Goal: Task Accomplishment & Management: Complete application form

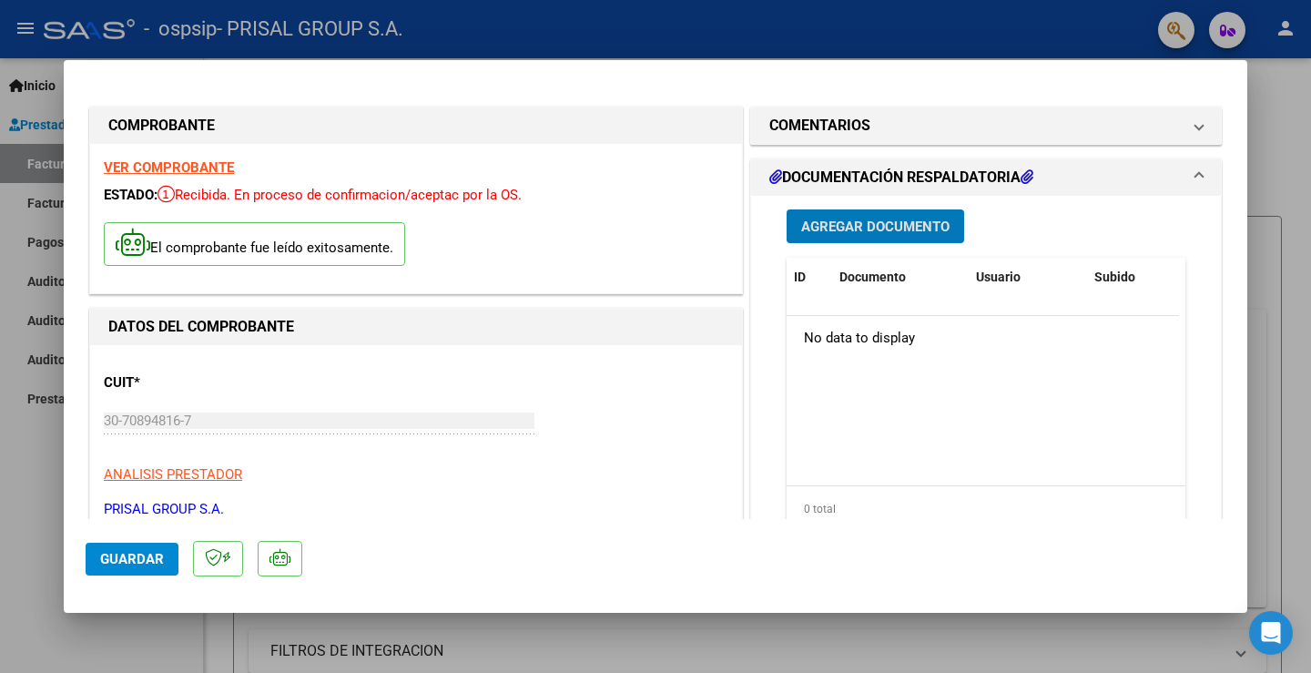
click at [153, 559] on span "Guardar" at bounding box center [132, 559] width 64 height 16
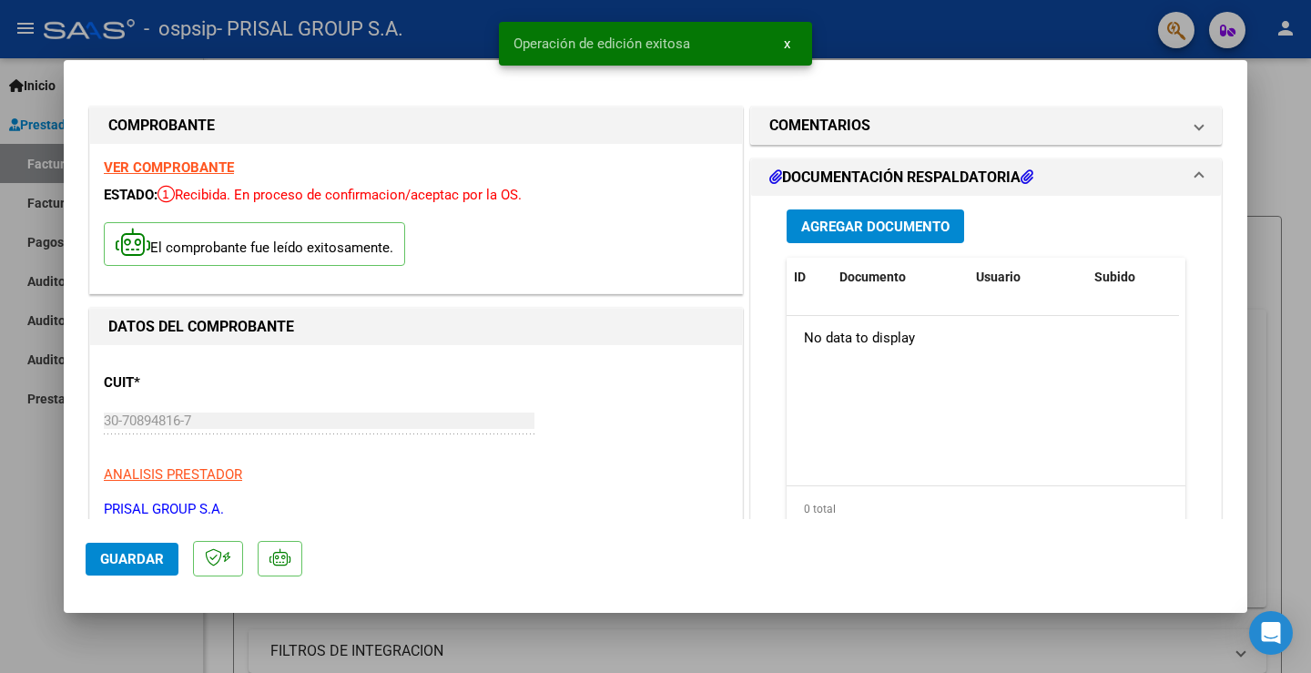
click at [36, 480] on div at bounding box center [655, 336] width 1311 height 673
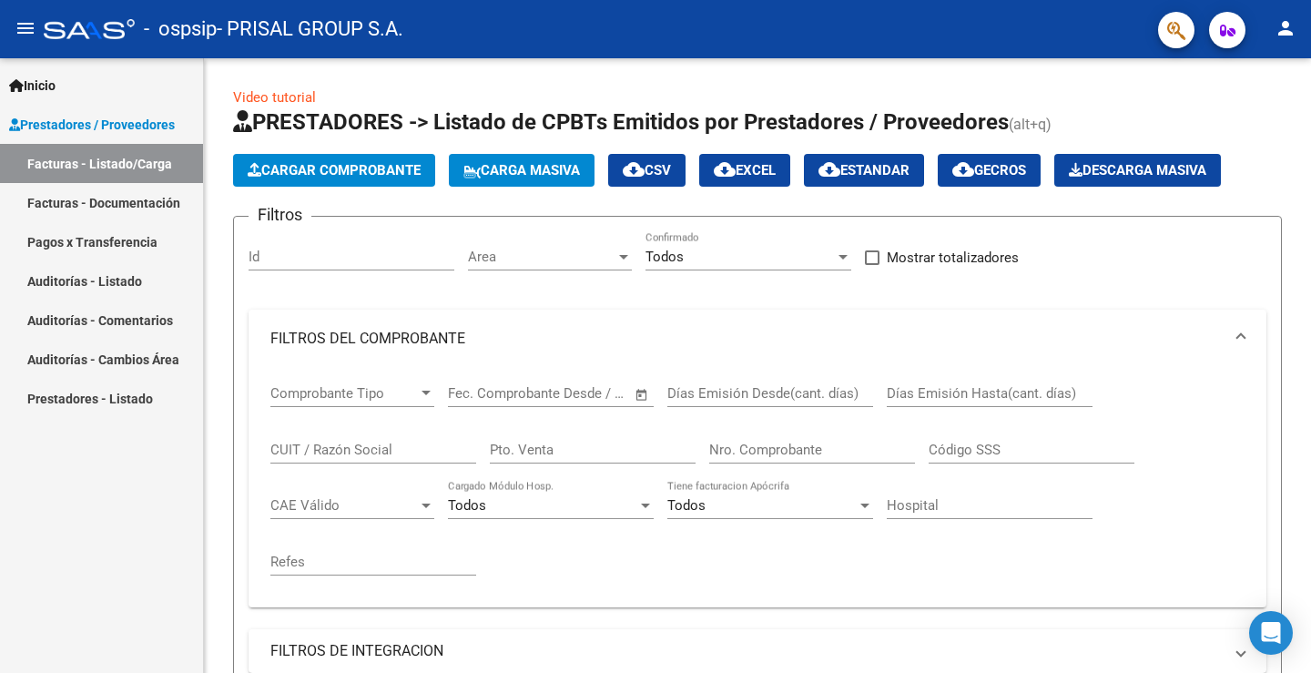
click at [74, 199] on link "Facturas - Documentación" at bounding box center [101, 202] width 203 height 39
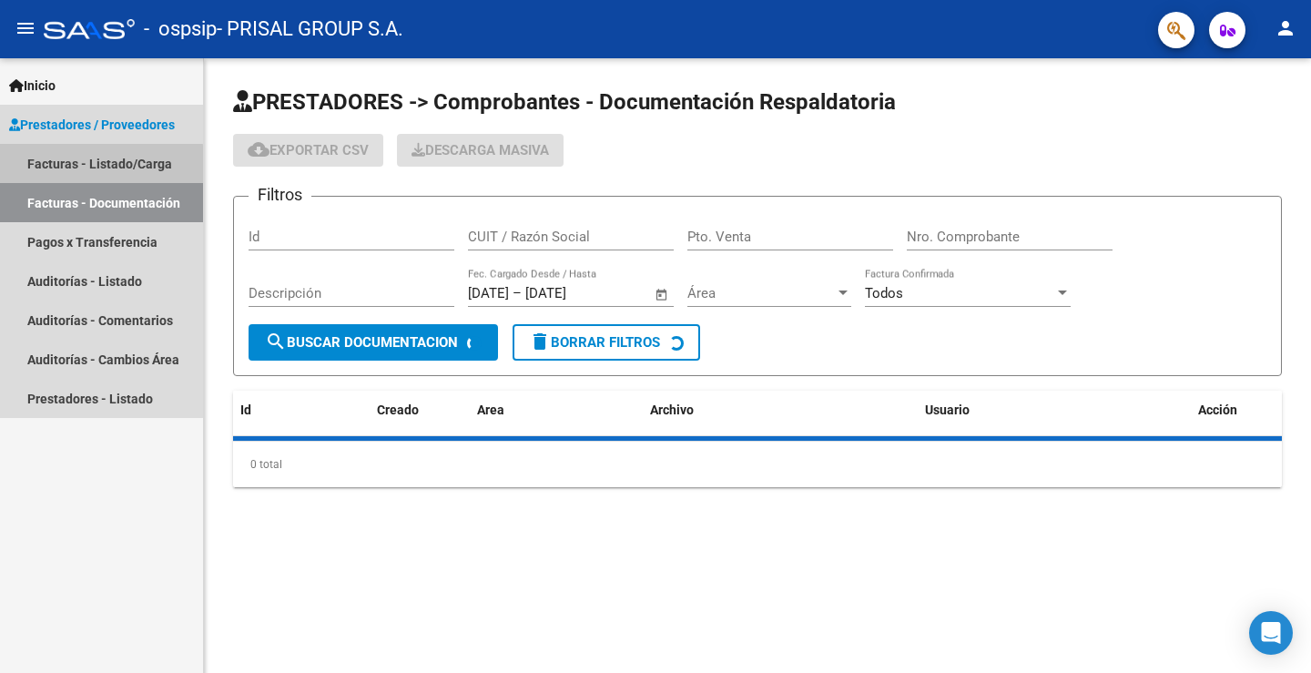
click at [78, 166] on link "Facturas - Listado/Carga" at bounding box center [101, 163] width 203 height 39
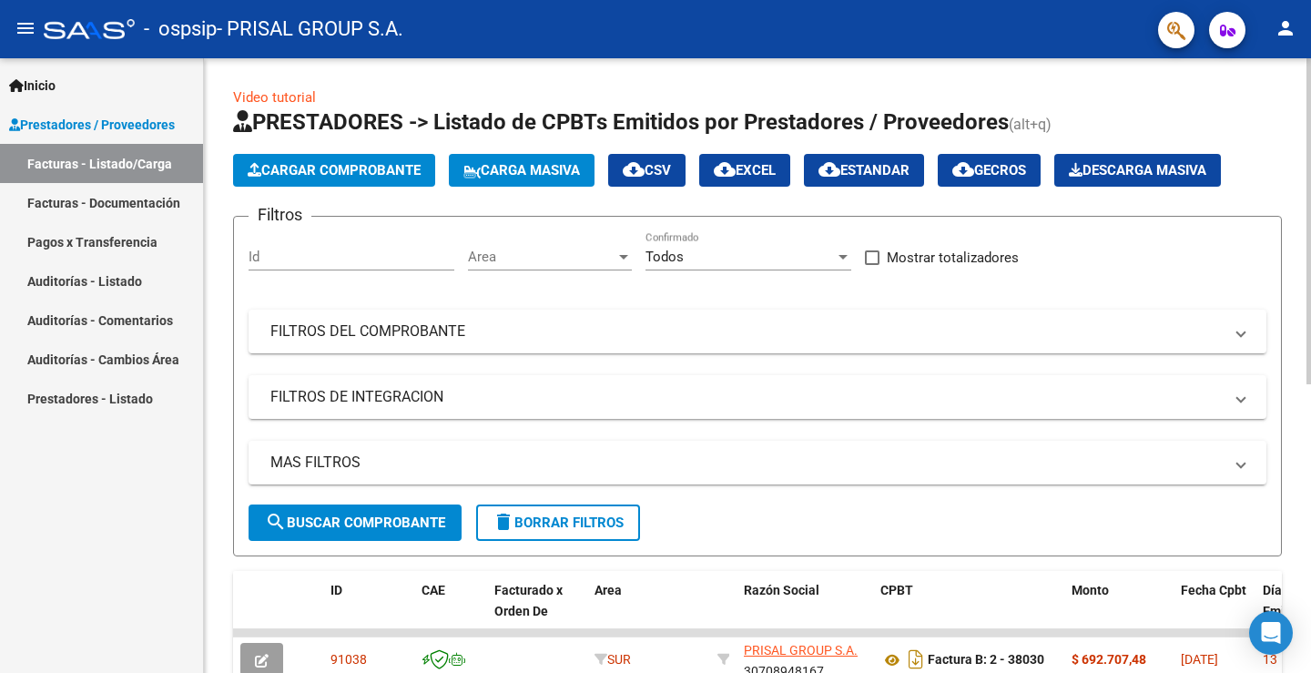
scroll to position [339, 0]
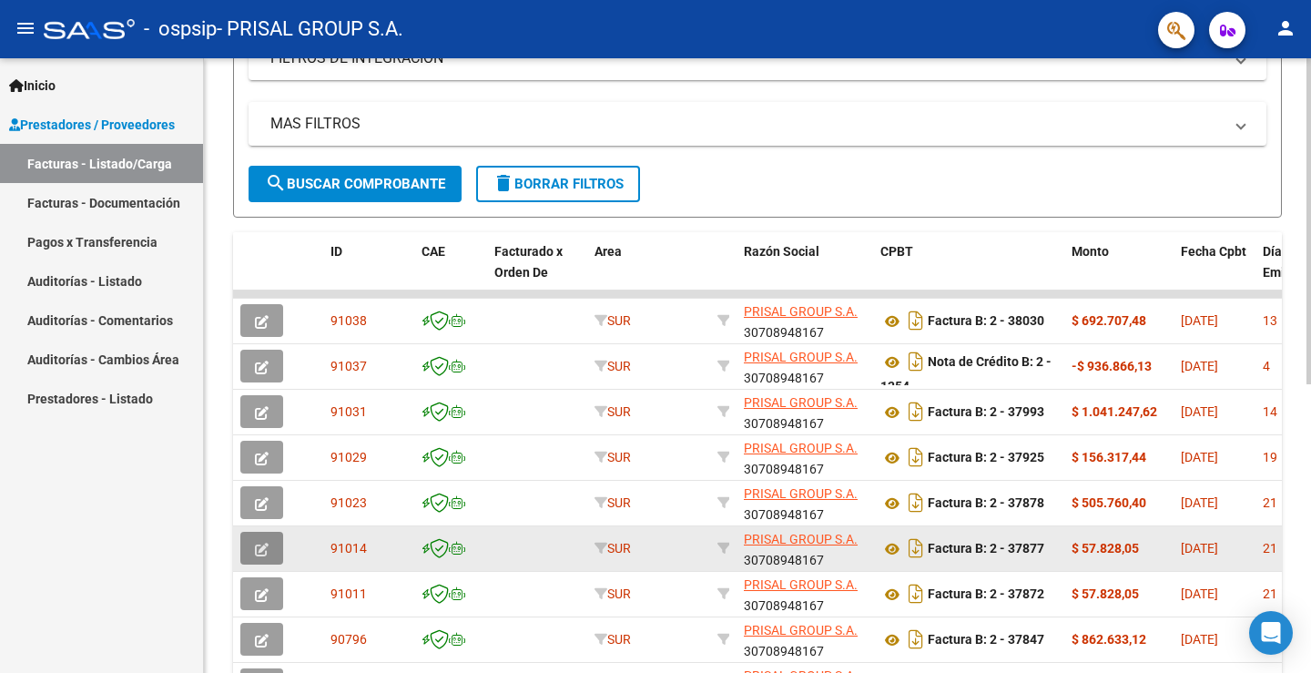
click at [261, 543] on icon "button" at bounding box center [262, 550] width 14 height 14
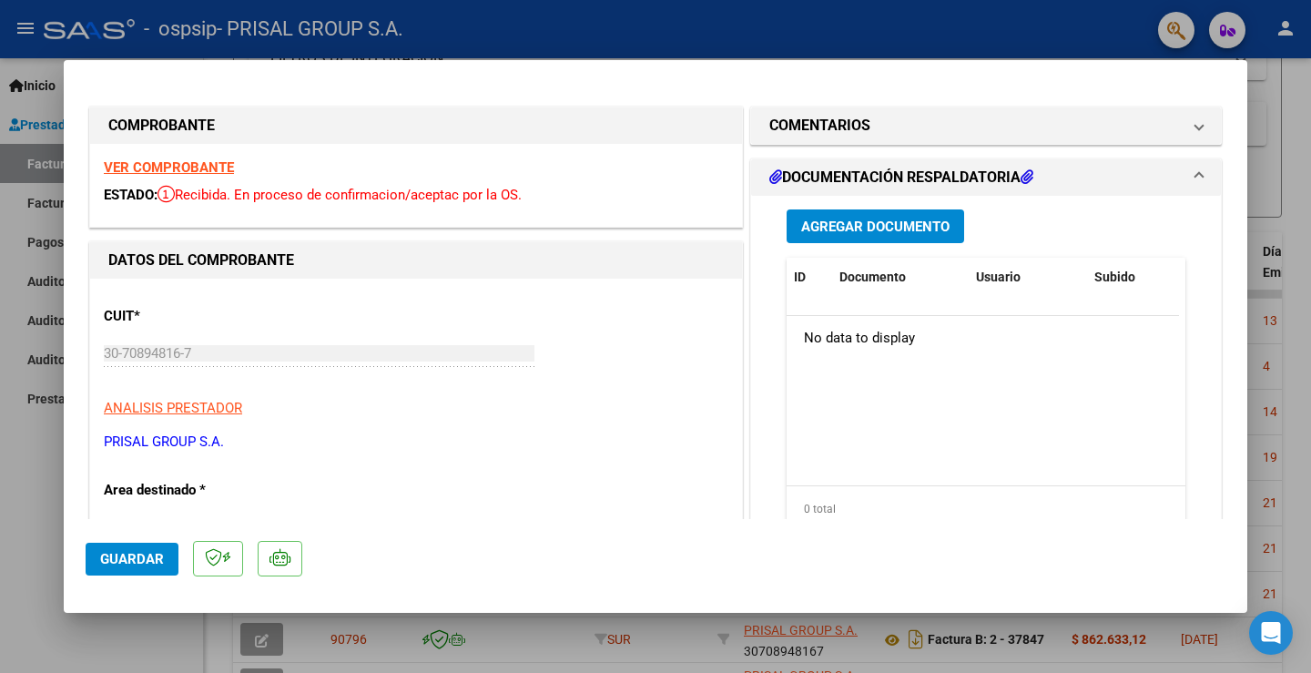
click at [918, 236] on button "Agregar Documento" at bounding box center [876, 226] width 178 height 34
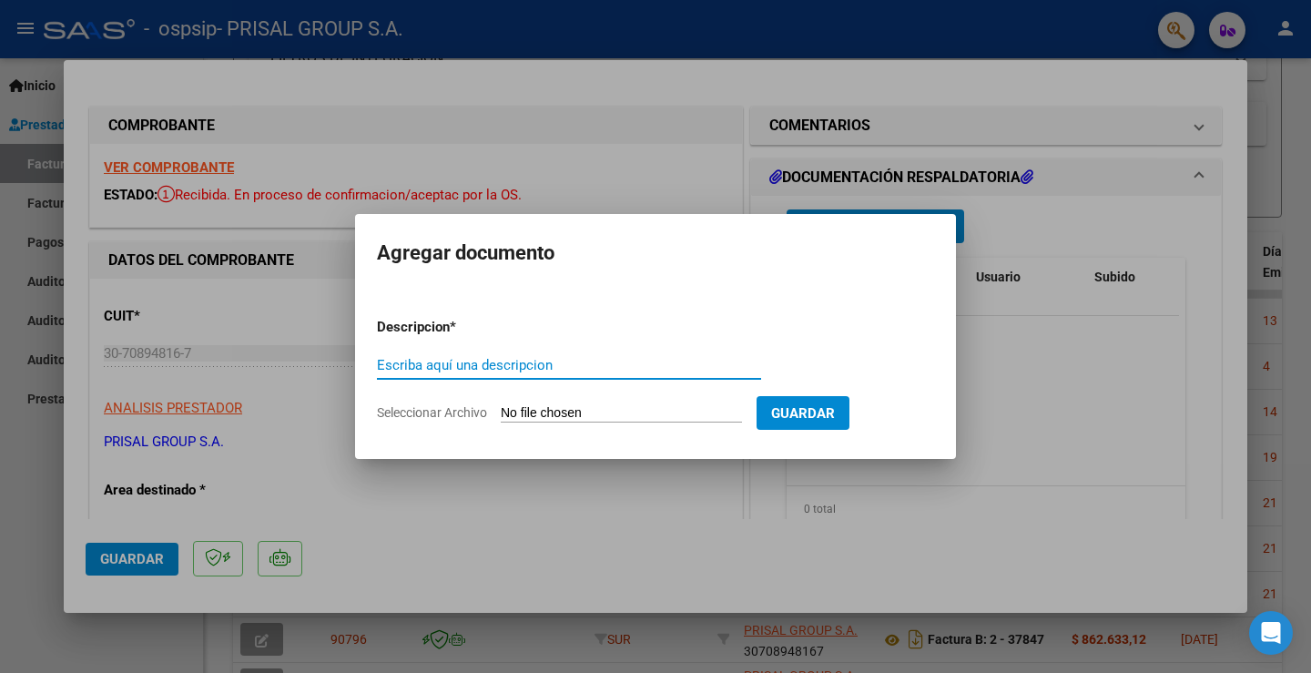
paste input "COMPLEMENTARIA FCEB-"
type input "COMPLEMENTARIA FCEB-37877"
click at [570, 414] on input "Seleccionar Archivo" at bounding box center [621, 413] width 241 height 17
type input "C:\fakepath\COMPLEMENTARIA FCEB-37877.pdf"
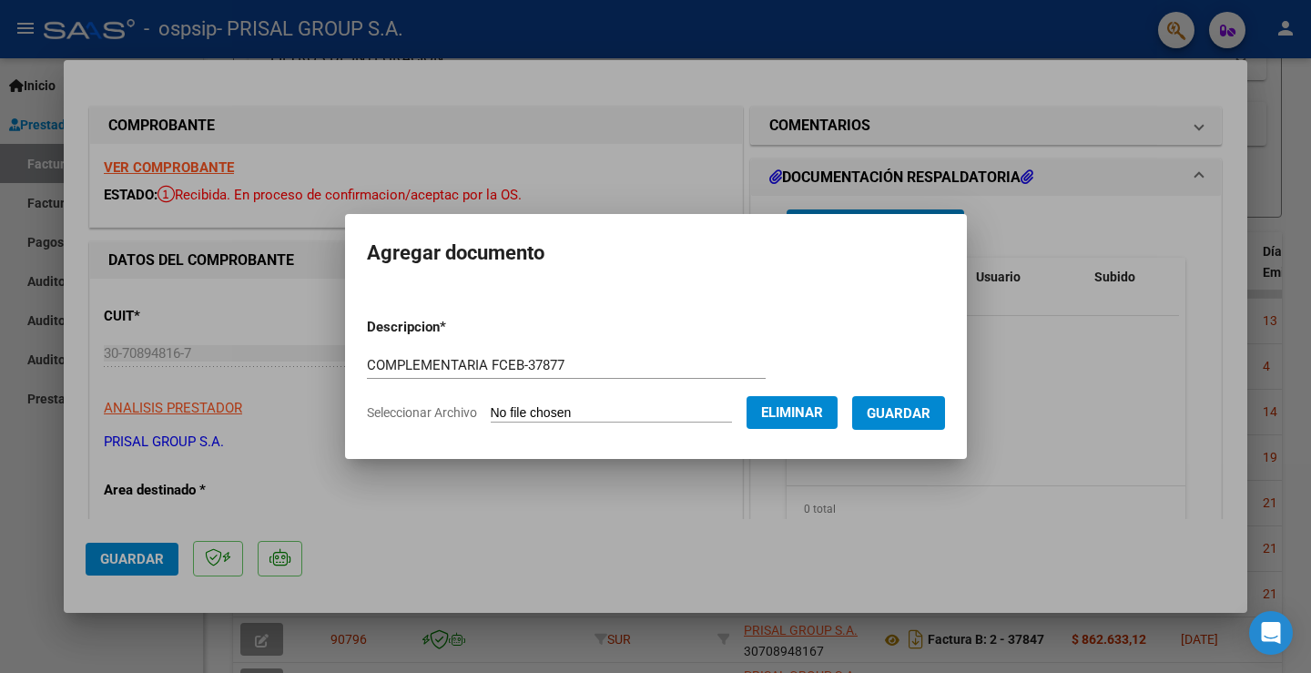
click at [932, 431] on form "Descripcion * COMPLEMENTARIA FCEB-37877 Escriba aquí una descripcion Selecciona…" at bounding box center [656, 369] width 578 height 133
click at [926, 419] on span "Guardar" at bounding box center [899, 413] width 64 height 16
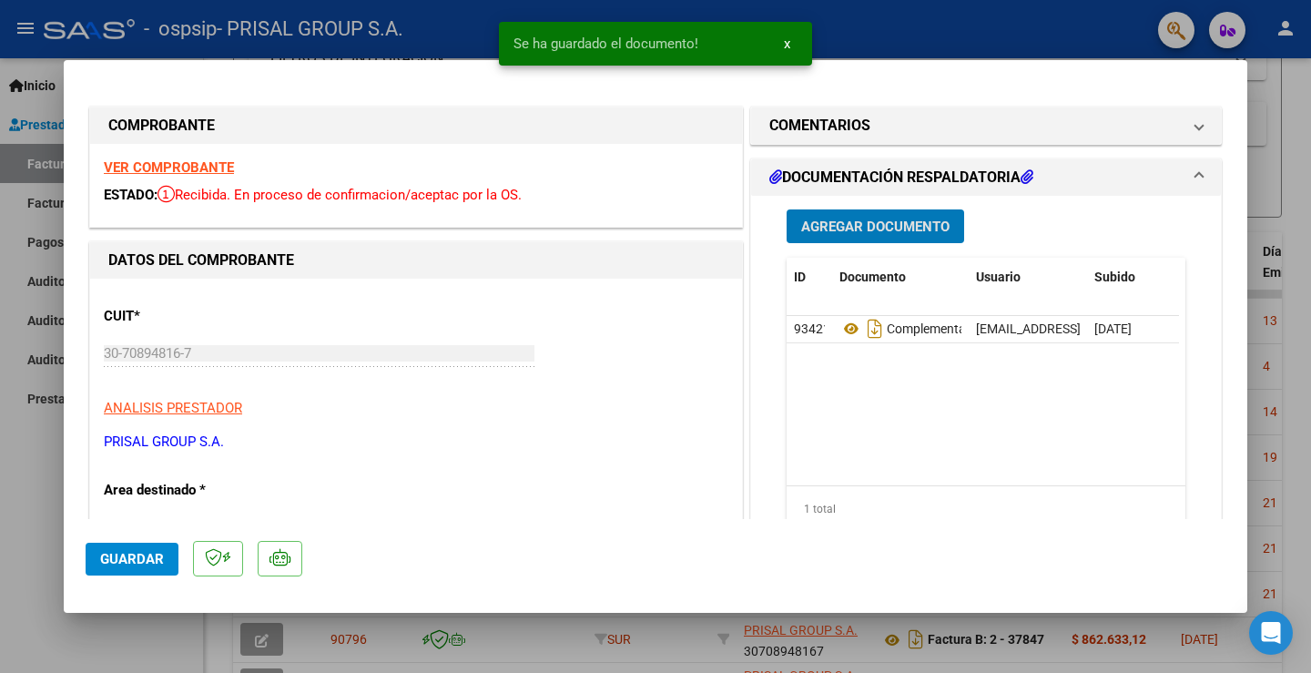
click at [159, 558] on span "Guardar" at bounding box center [132, 559] width 64 height 16
click at [39, 477] on div at bounding box center [655, 336] width 1311 height 673
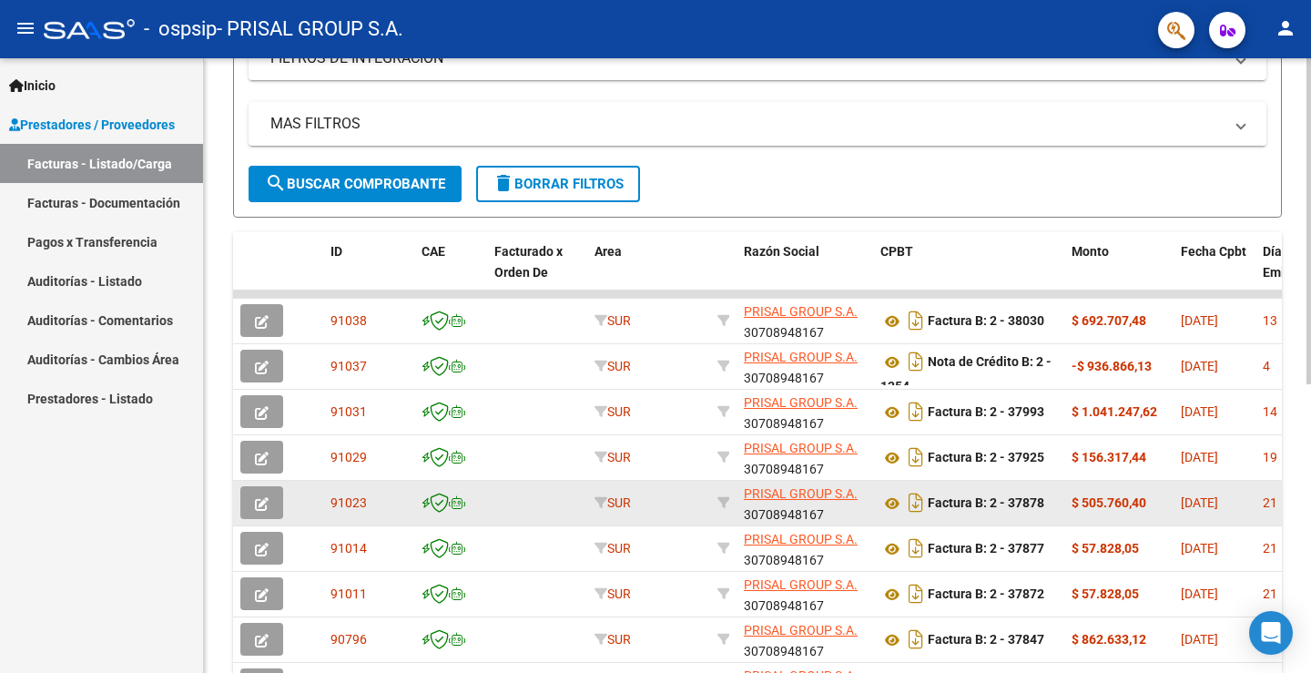
click at [264, 498] on icon "button" at bounding box center [262, 504] width 14 height 14
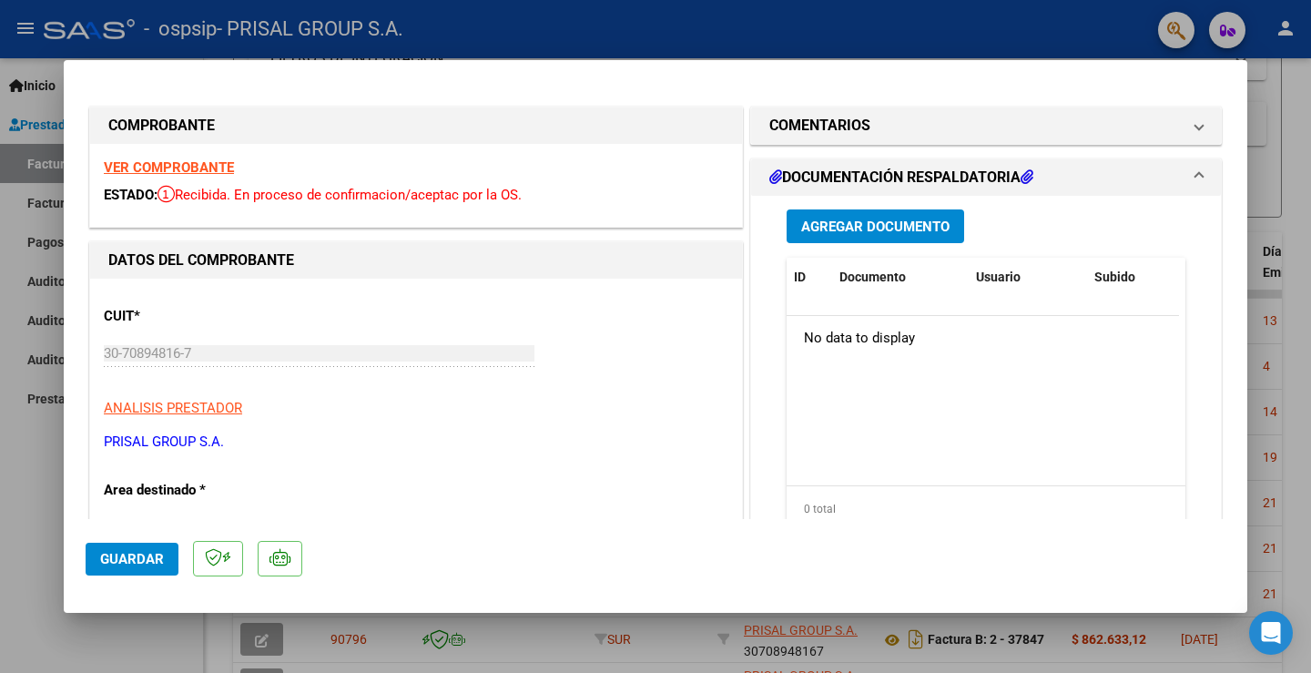
click at [893, 220] on span "Agregar Documento" at bounding box center [875, 227] width 148 height 16
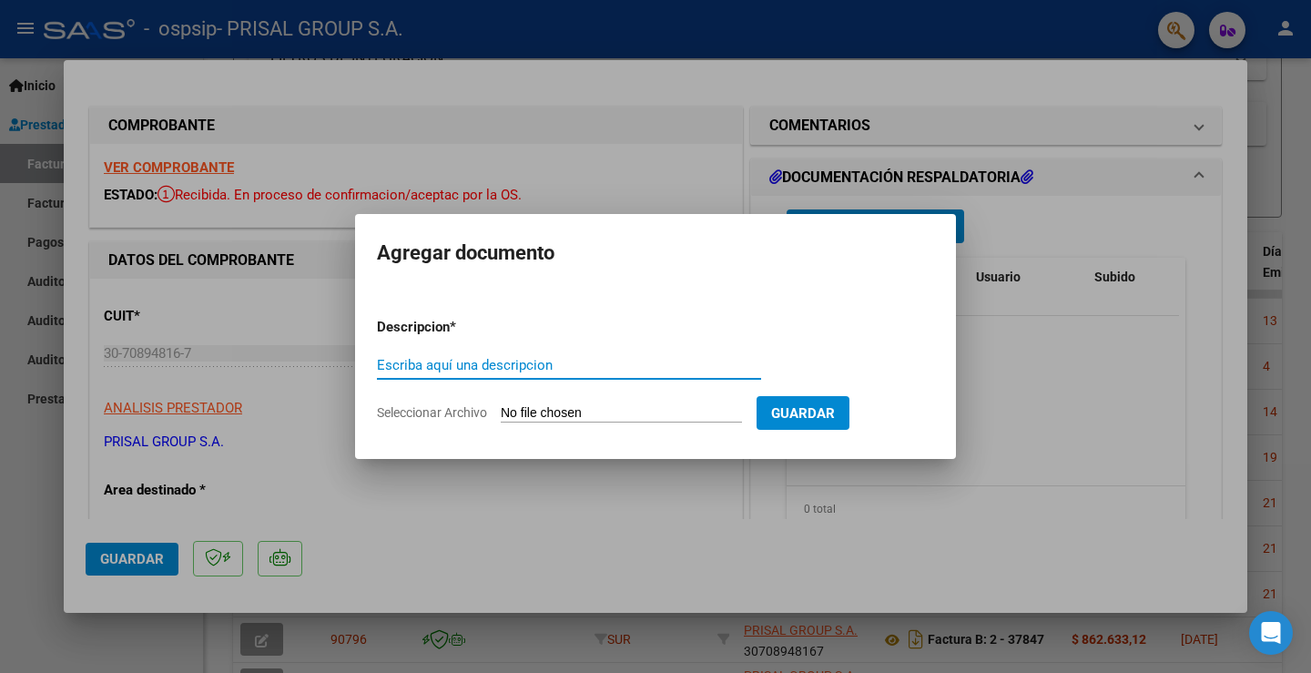
paste input "COMPLEMENTARIA FCEB-"
type input "COMPLEMENTARIA FCEB-37878"
click at [550, 410] on input "Seleccionar Archivo" at bounding box center [621, 413] width 241 height 17
type input "C:\fakepath\COMPLEMENTARIA FCEB-37878.pdf"
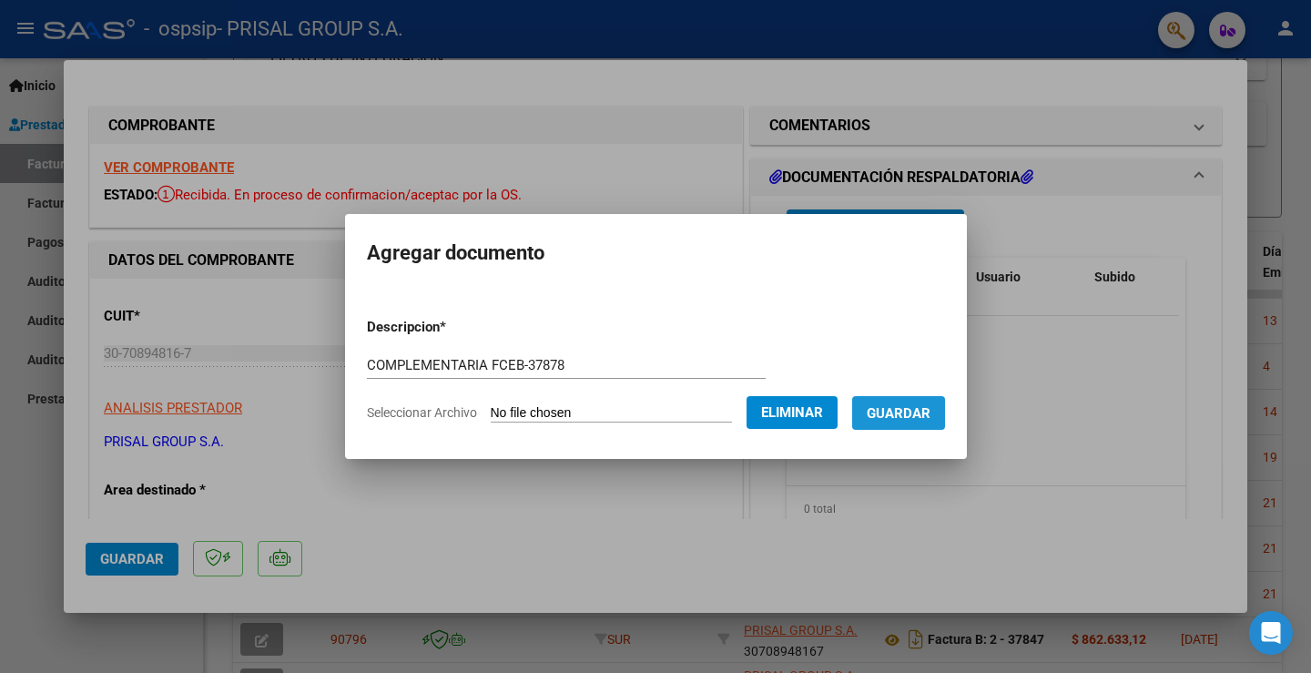
click at [931, 418] on span "Guardar" at bounding box center [899, 413] width 64 height 16
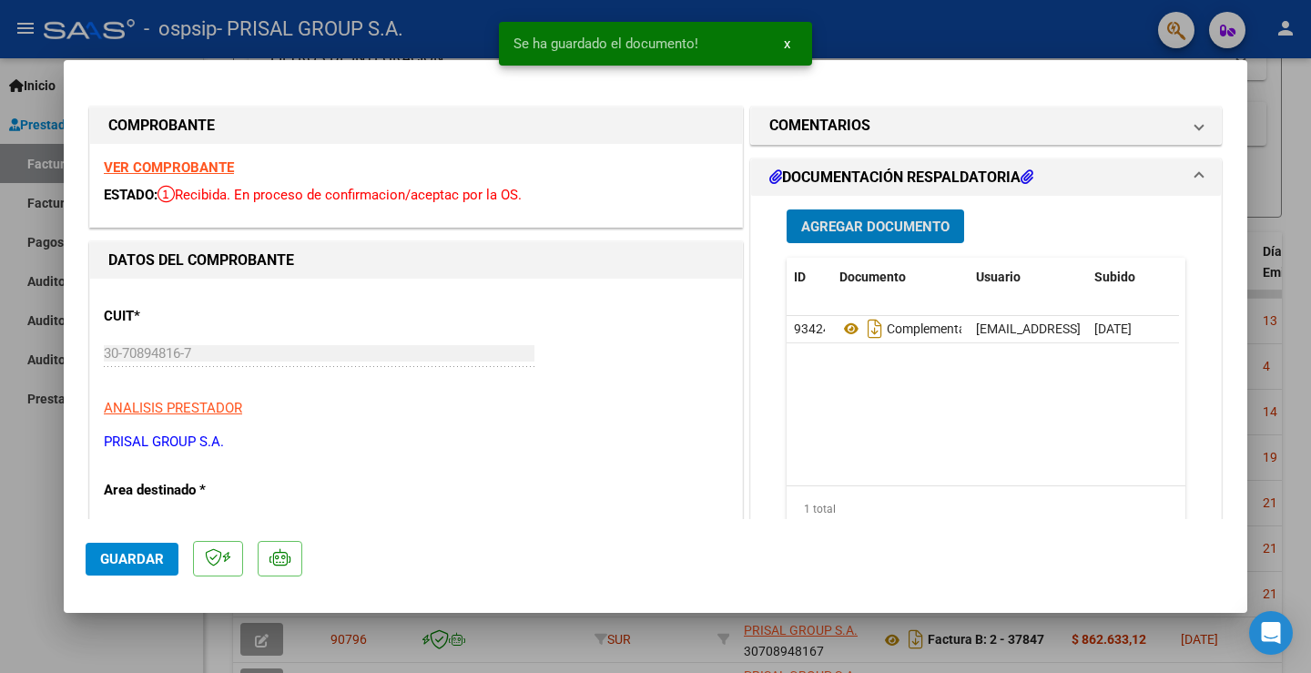
click at [119, 549] on button "Guardar" at bounding box center [132, 559] width 93 height 33
click at [32, 479] on div at bounding box center [655, 336] width 1311 height 673
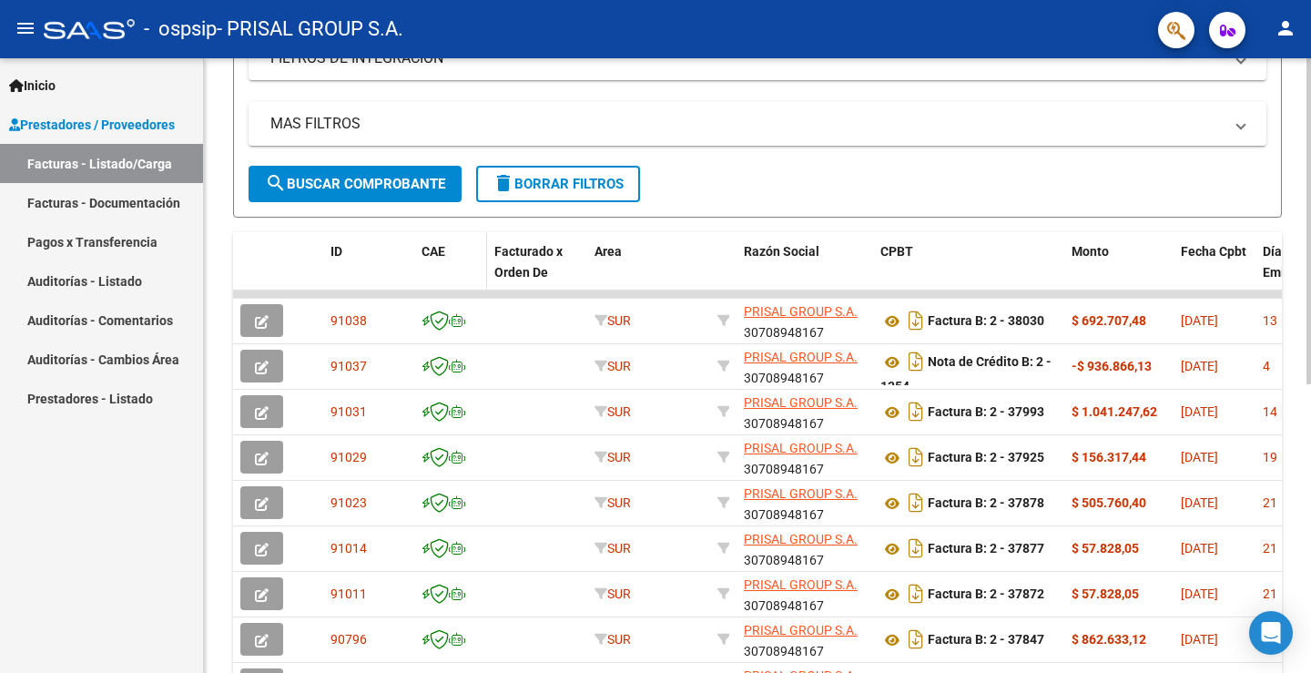
scroll to position [0, 0]
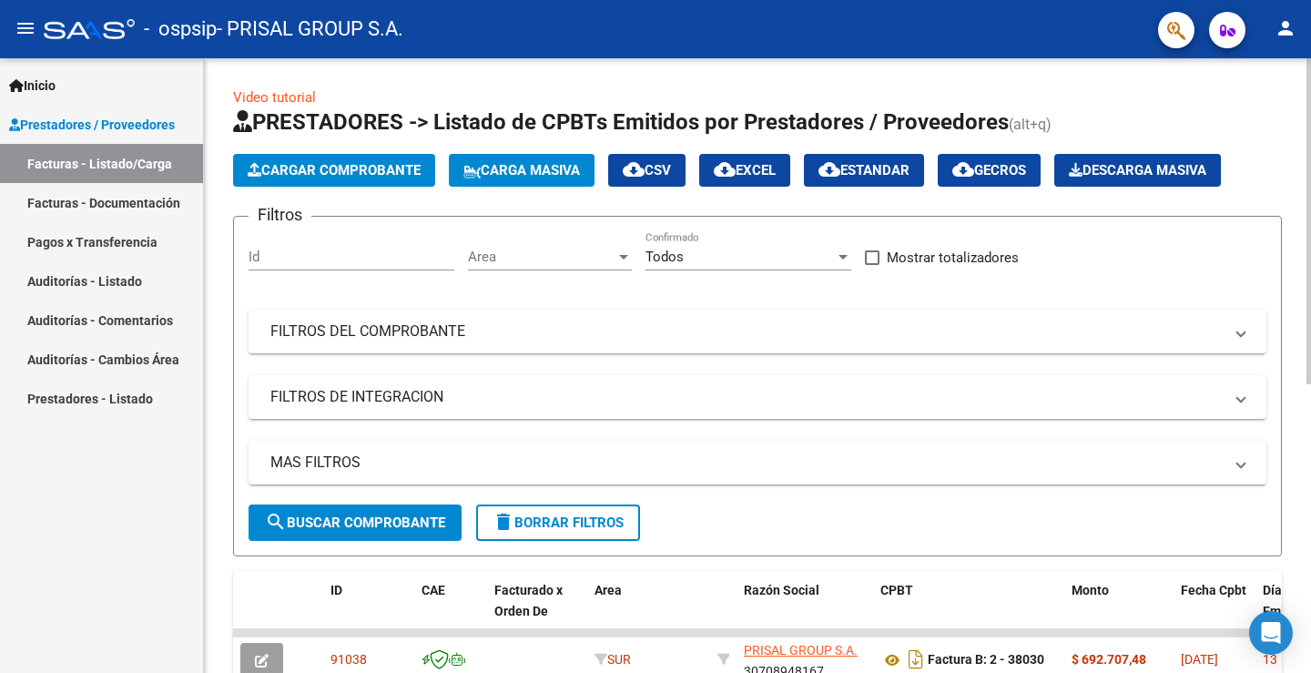
click at [338, 163] on span "Cargar Comprobante" at bounding box center [334, 170] width 173 height 16
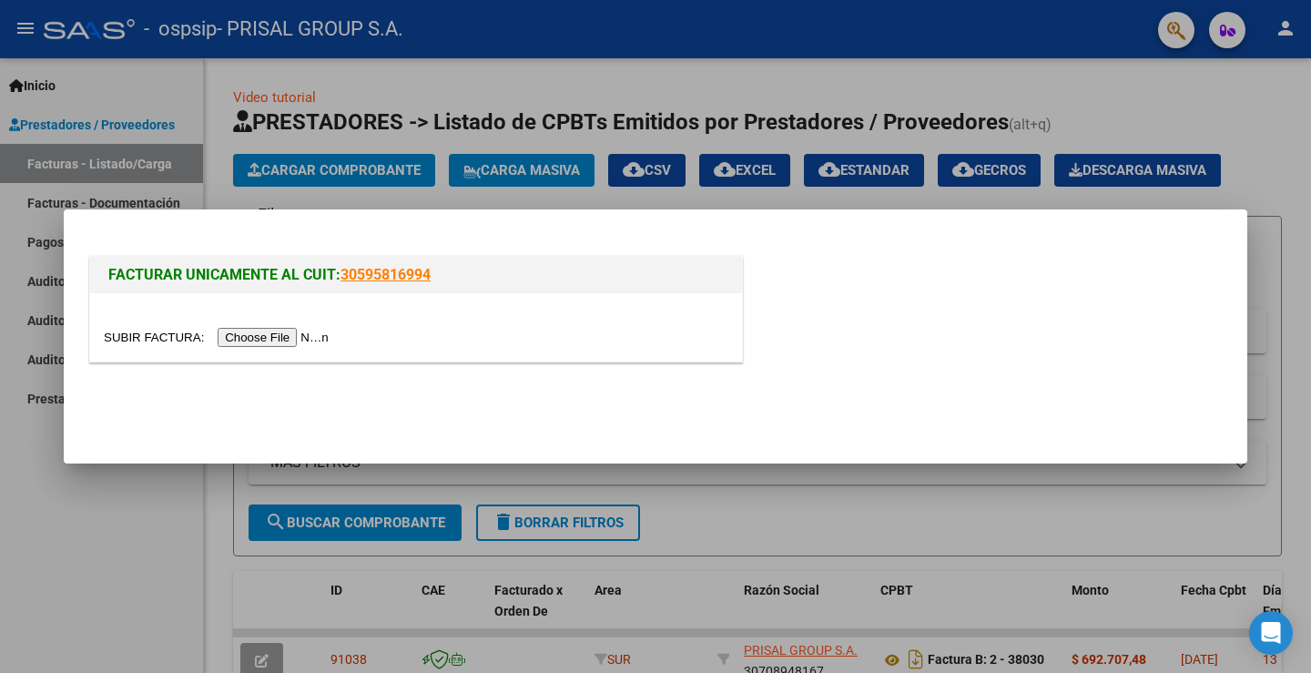
click at [301, 341] on input "file" at bounding box center [219, 337] width 230 height 19
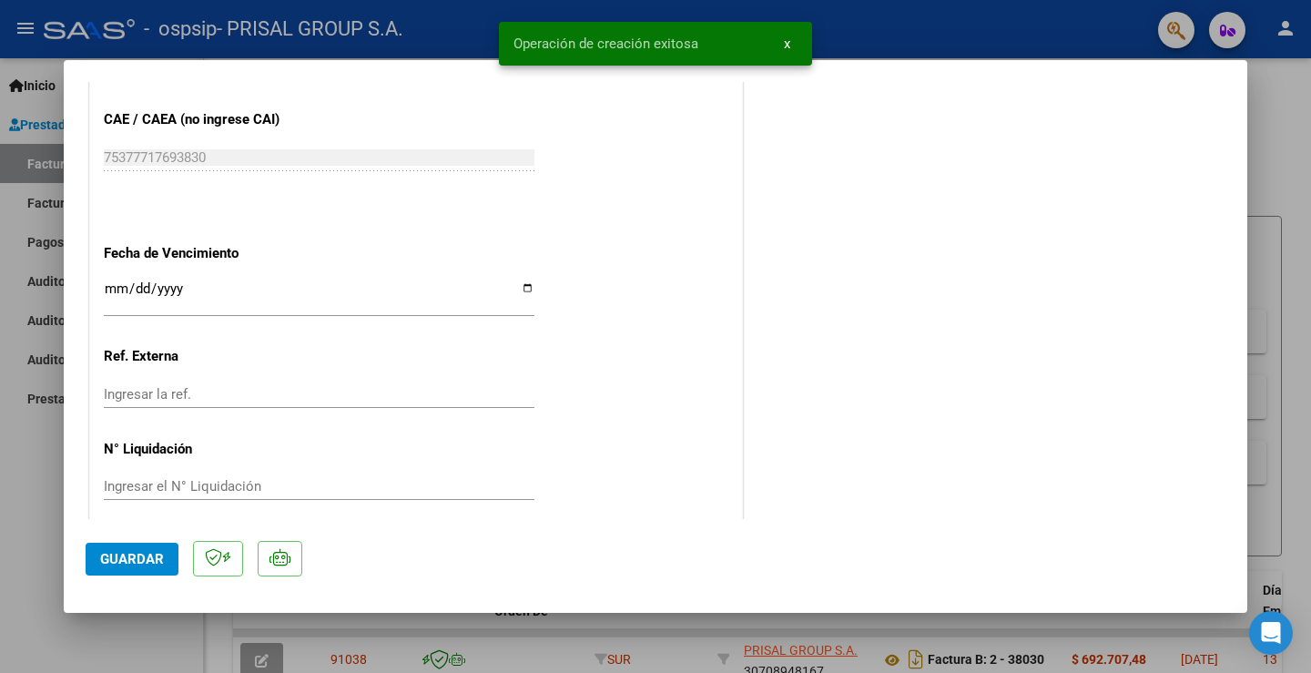
scroll to position [1018, 0]
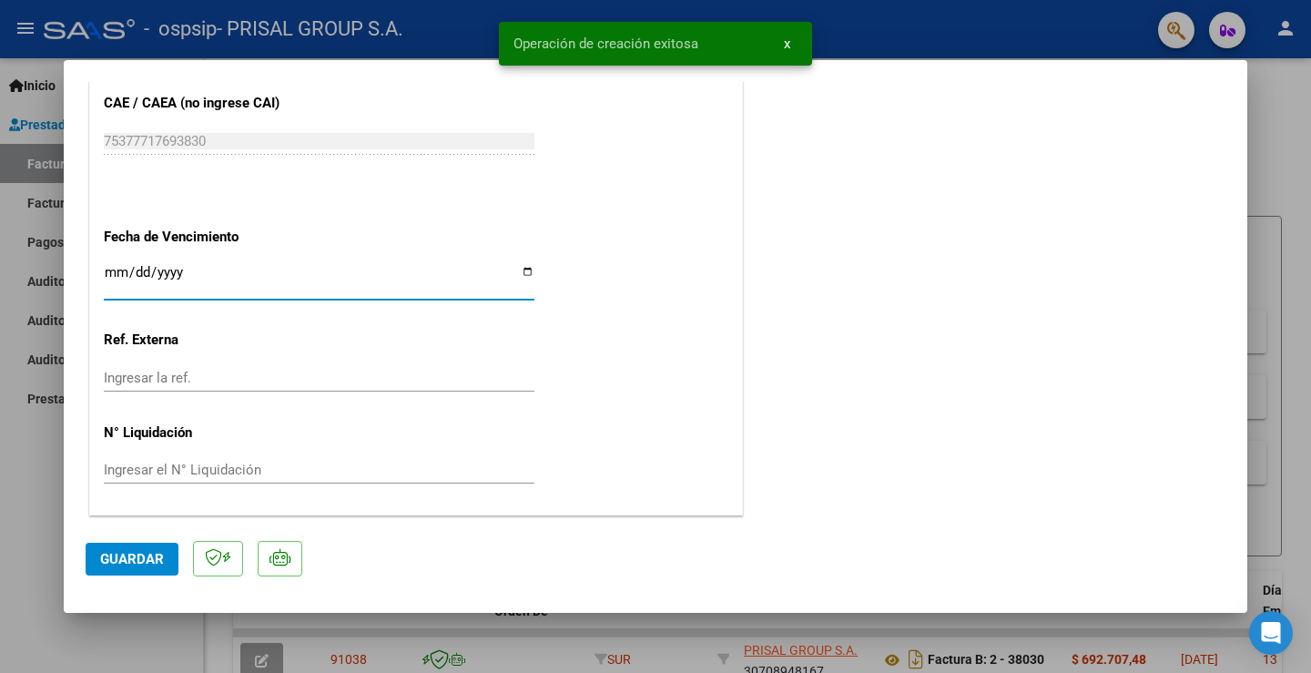
click at [114, 266] on input "Ingresar la fecha" at bounding box center [319, 279] width 431 height 29
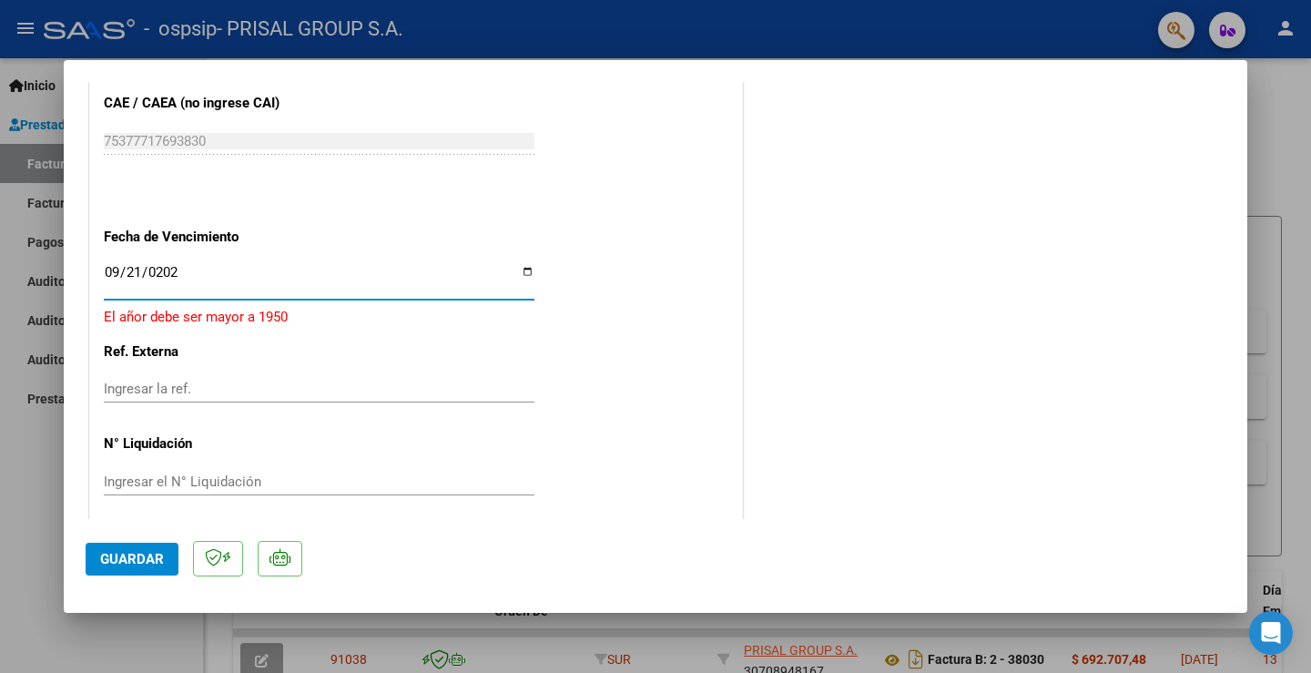
type input "[DATE]"
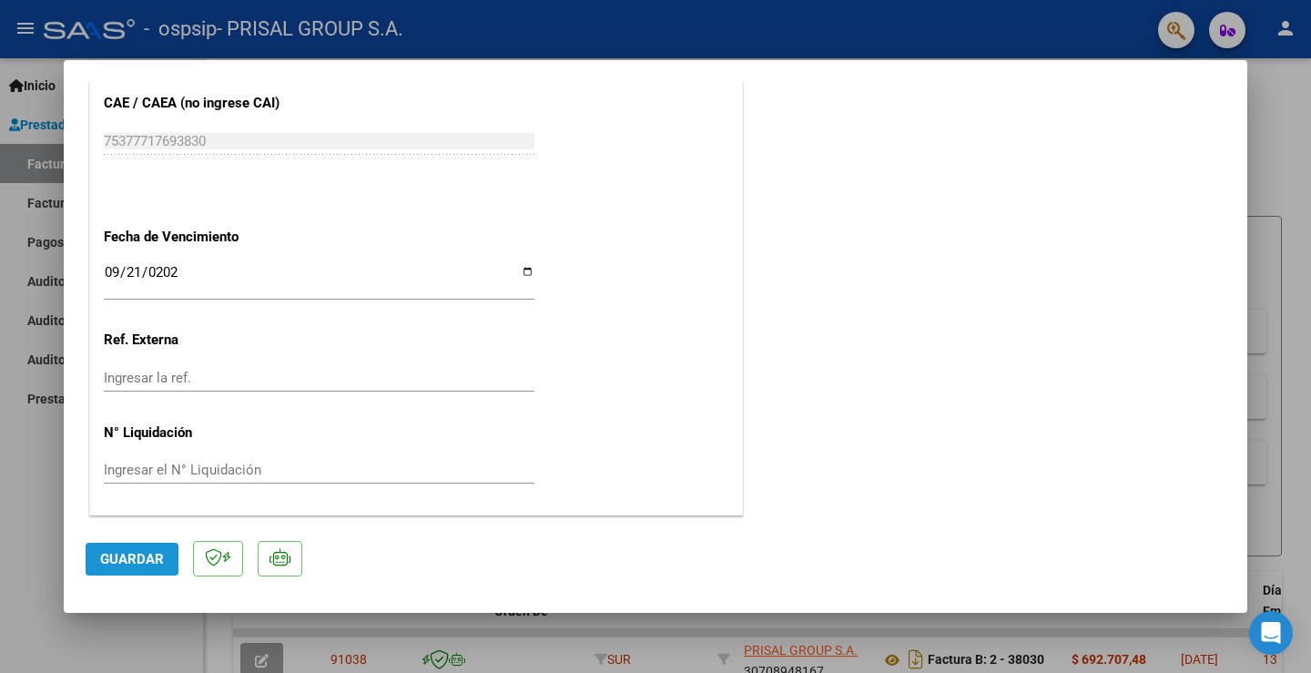
click at [143, 560] on span "Guardar" at bounding box center [132, 559] width 64 height 16
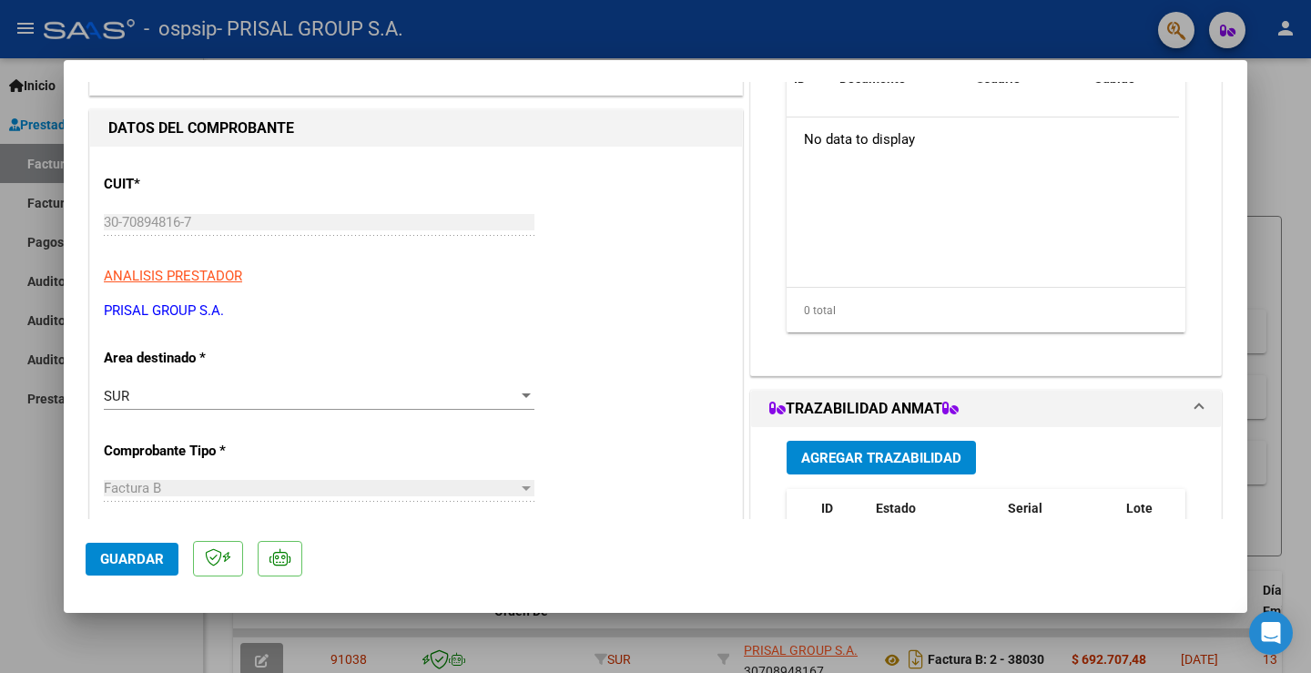
scroll to position [0, 0]
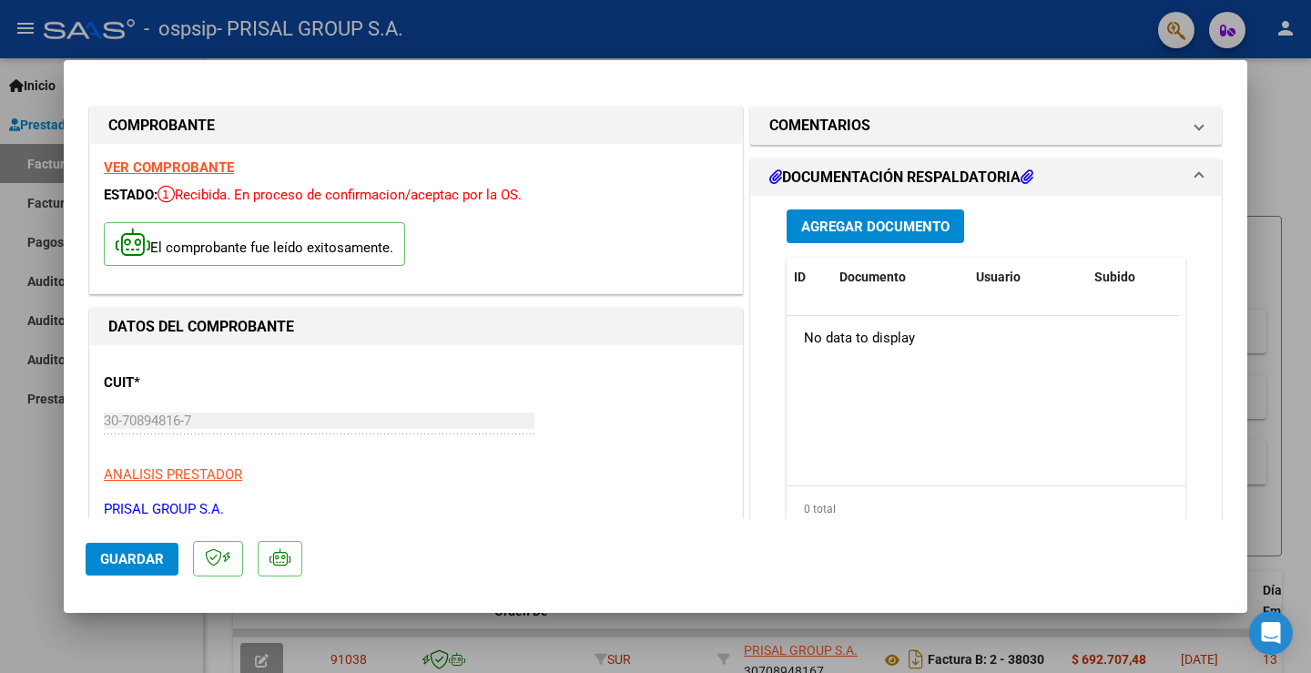
click at [904, 238] on button "Agregar Documento" at bounding box center [876, 226] width 178 height 34
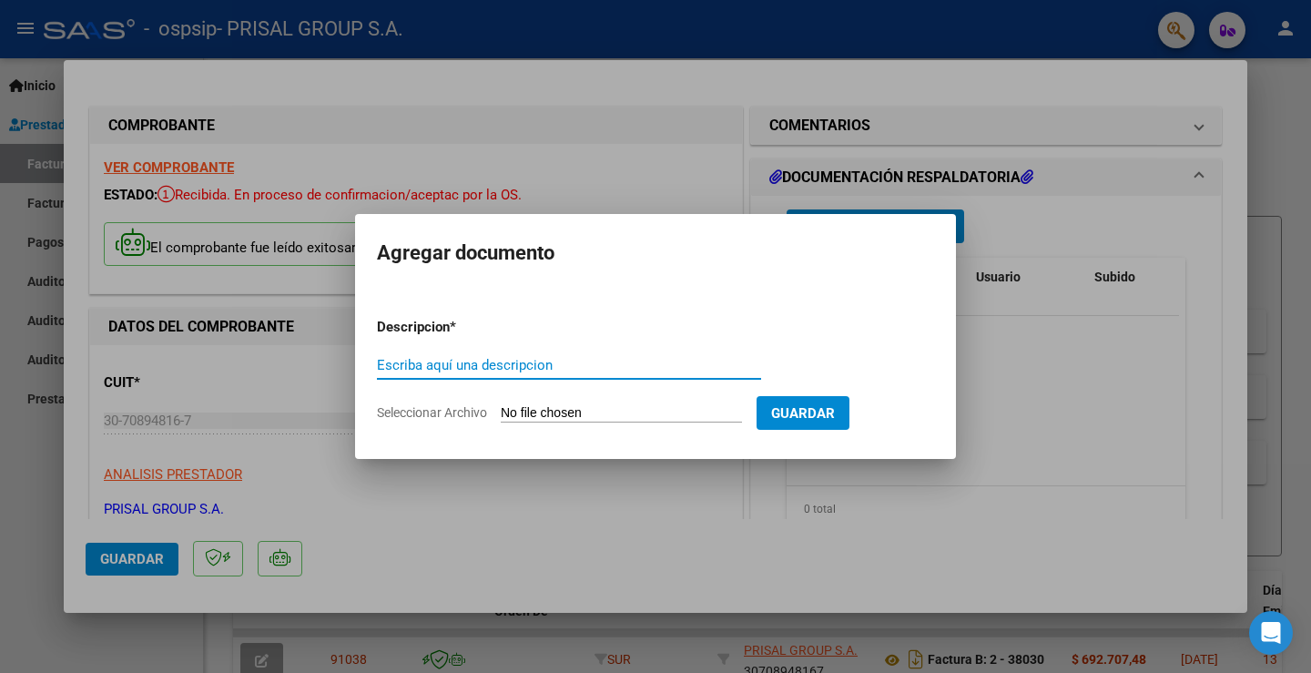
paste input "COMPLEMENTARIA FCEB-"
type input "COMPLEMENTARIA FCEB-37814"
click at [546, 413] on input "Seleccionar Archivo" at bounding box center [621, 413] width 241 height 17
type input "C:\fakepath\COMPLEMENTARIA FCEB-37814.pdf"
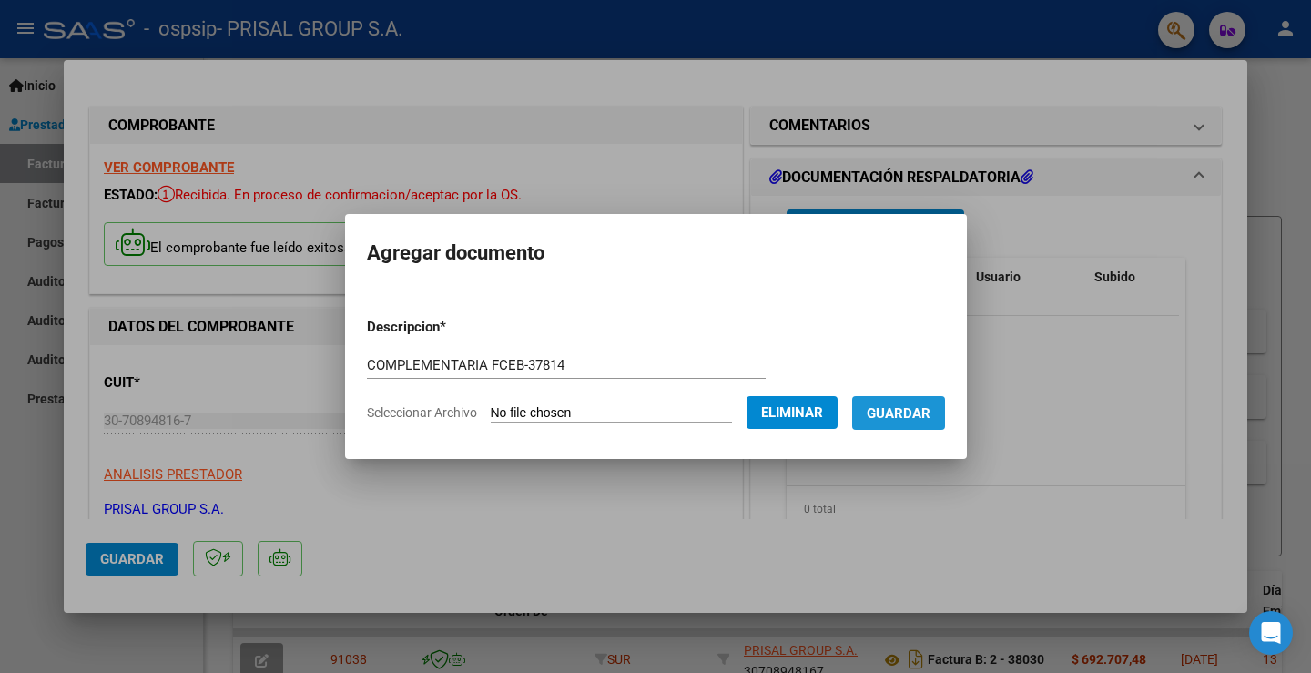
click at [931, 413] on span "Guardar" at bounding box center [899, 413] width 64 height 16
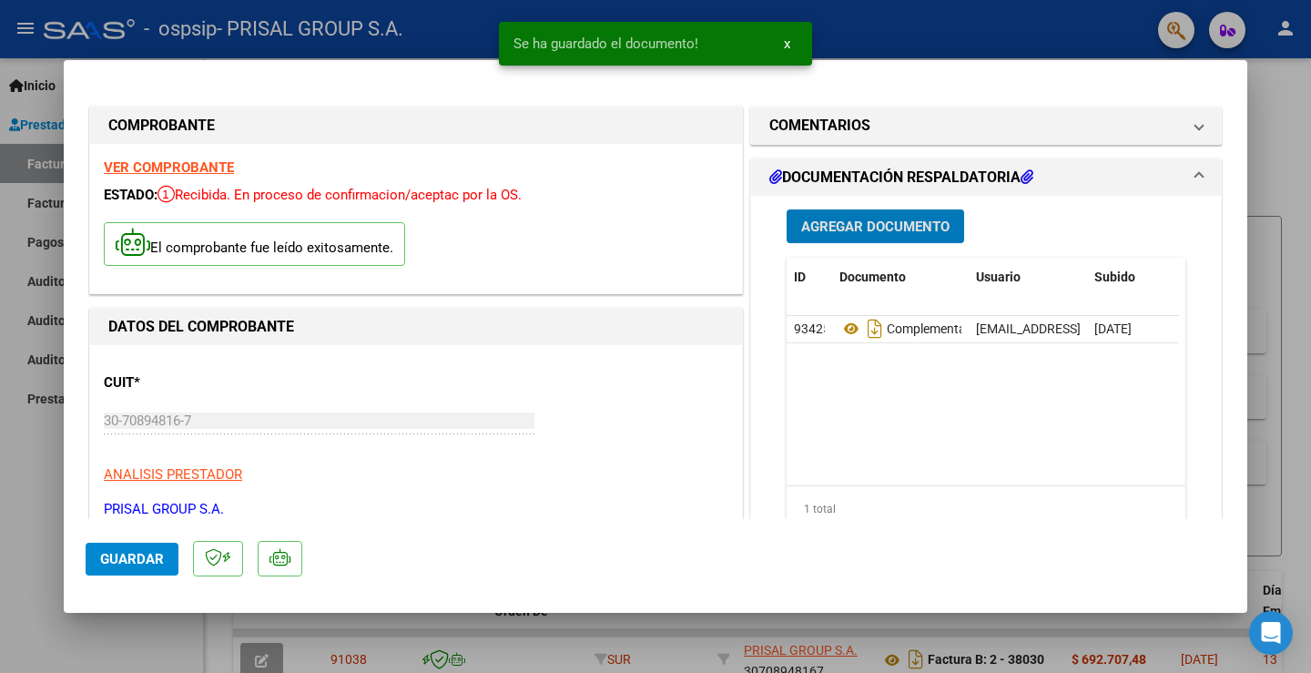
click at [155, 548] on button "Guardar" at bounding box center [132, 559] width 93 height 33
click at [36, 447] on div at bounding box center [655, 336] width 1311 height 673
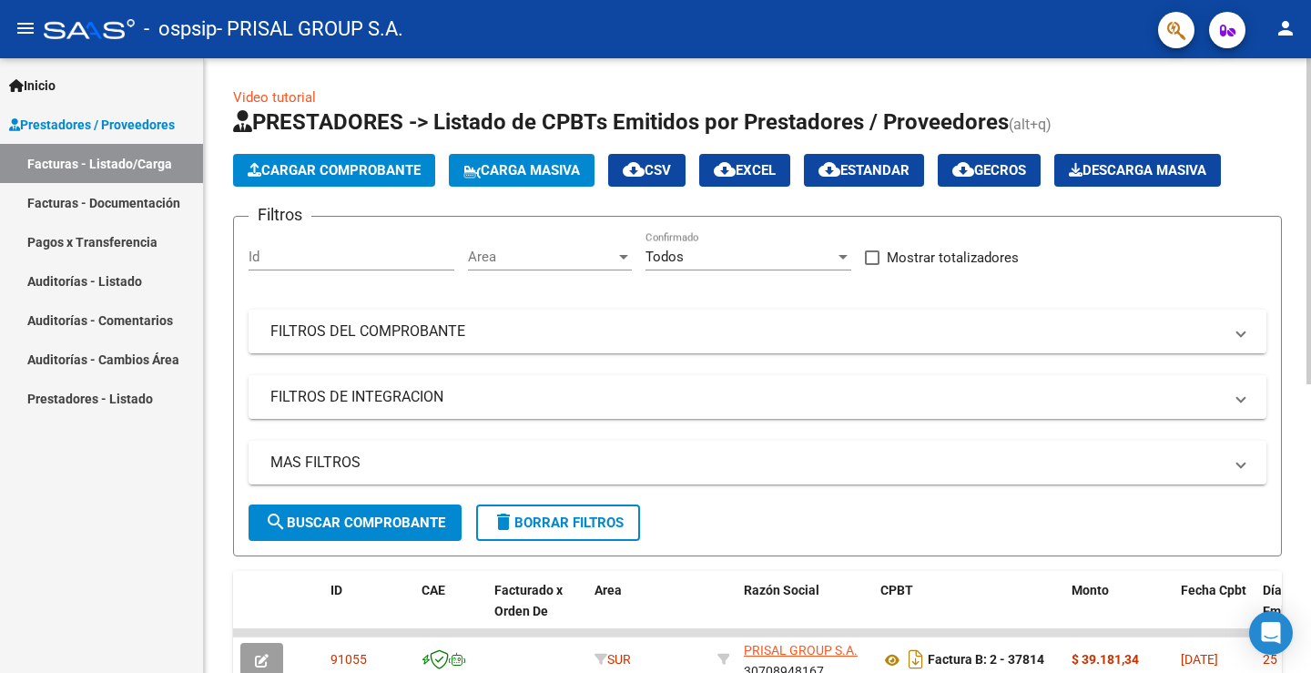
click at [344, 343] on mat-expansion-panel-header "FILTROS DEL COMPROBANTE" at bounding box center [758, 332] width 1018 height 44
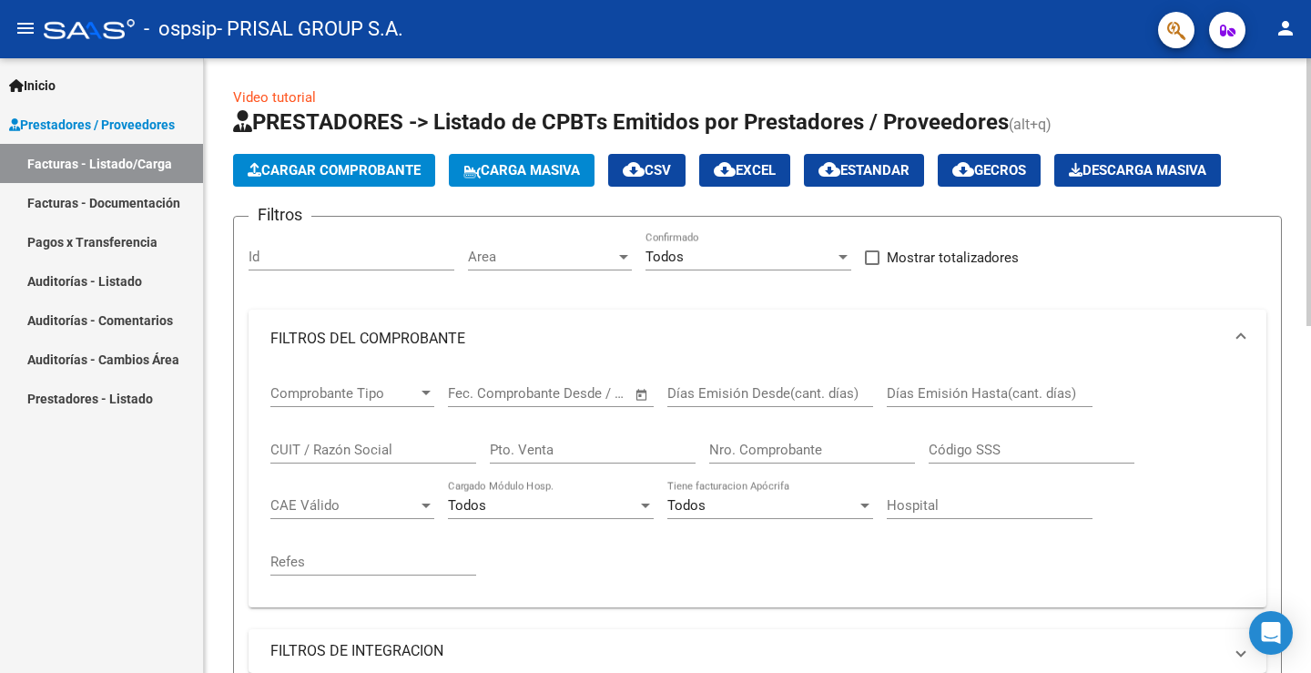
click at [799, 450] on input "Nro. Comprobante" at bounding box center [812, 450] width 206 height 16
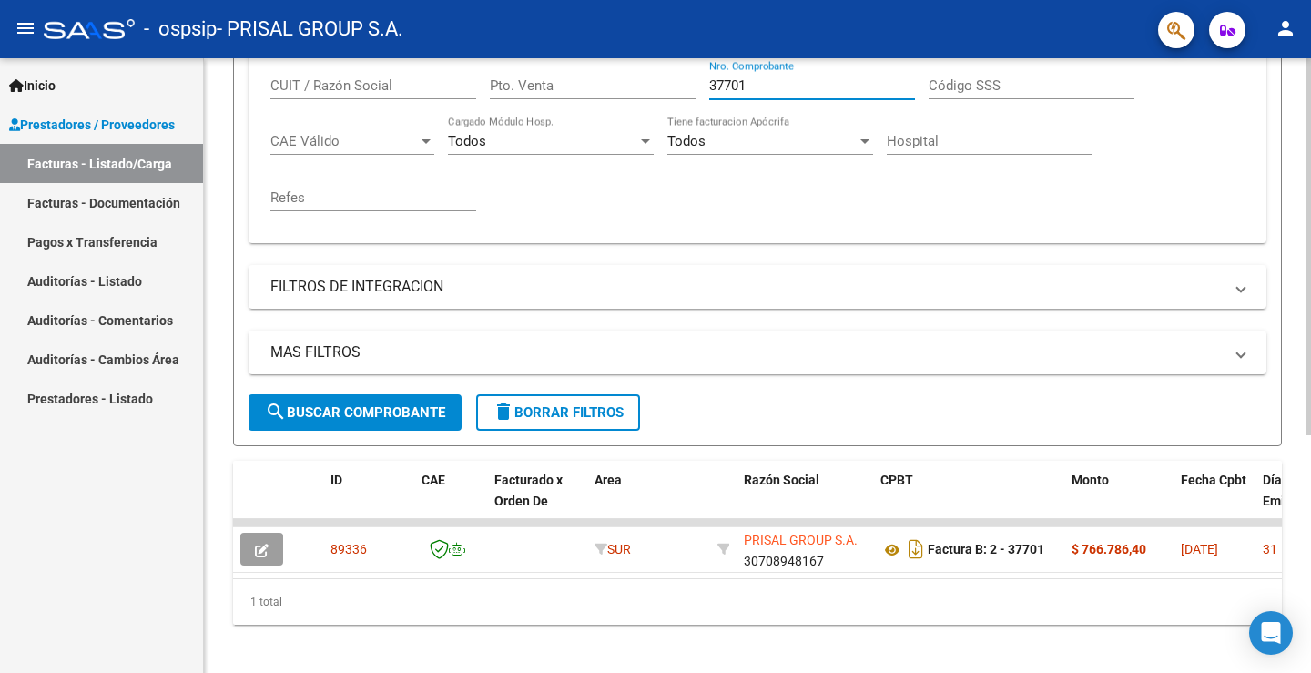
scroll to position [388, 0]
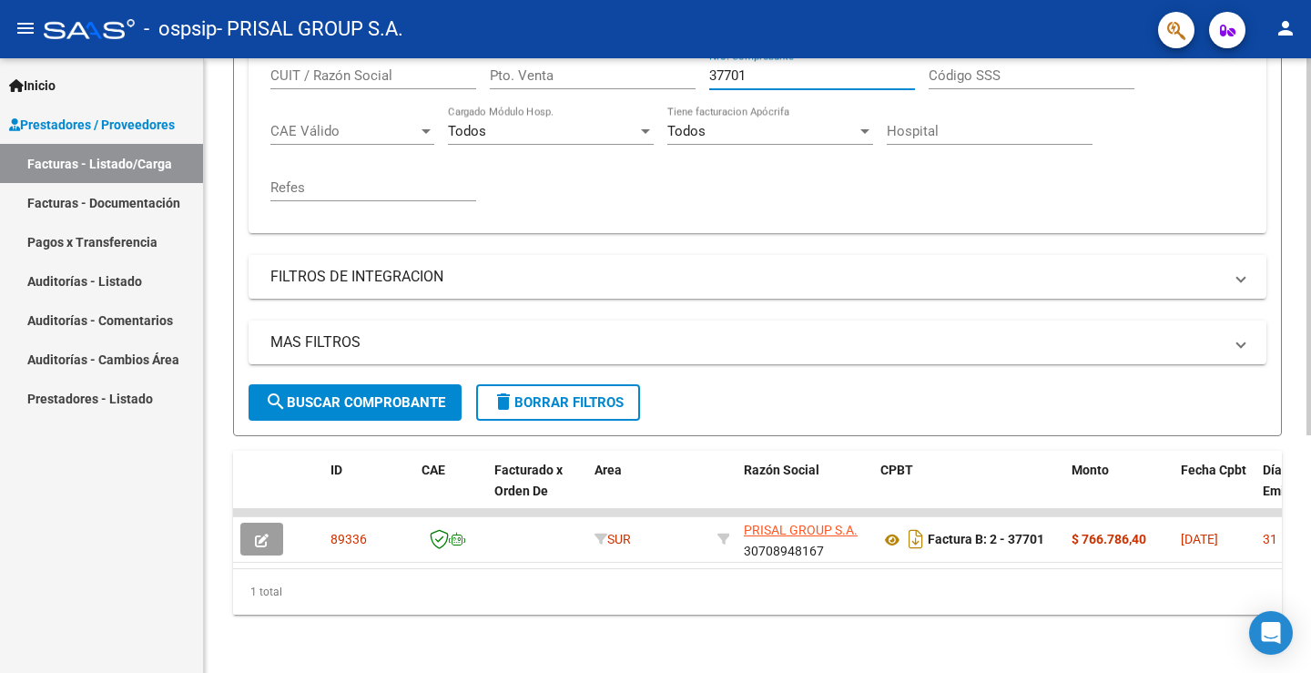
type input "37701"
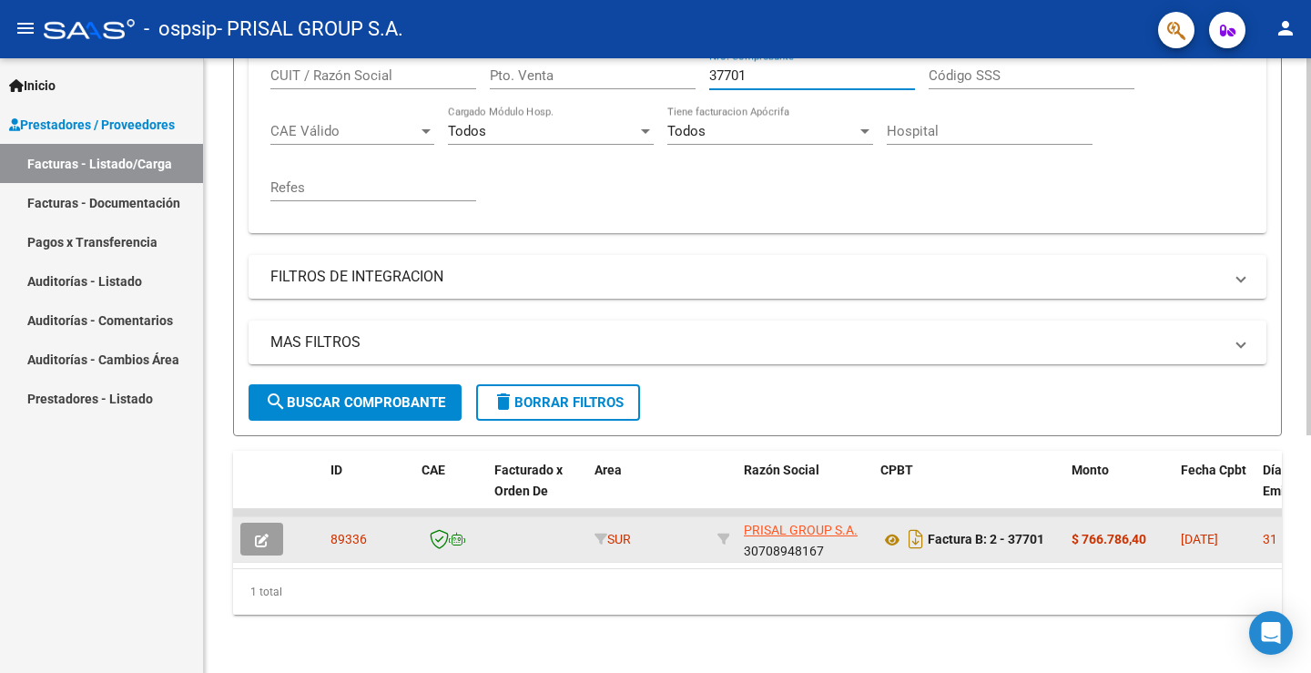
click at [269, 523] on button "button" at bounding box center [261, 539] width 43 height 33
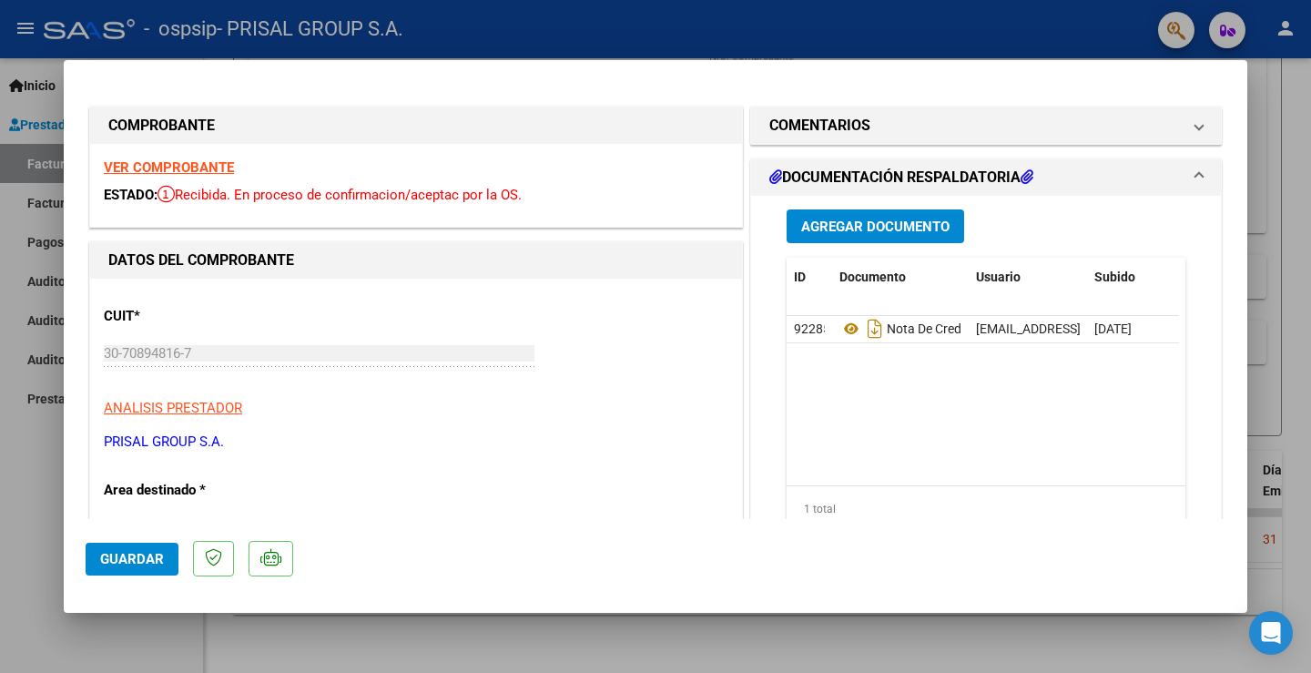
click at [861, 222] on span "Agregar Documento" at bounding box center [875, 227] width 148 height 16
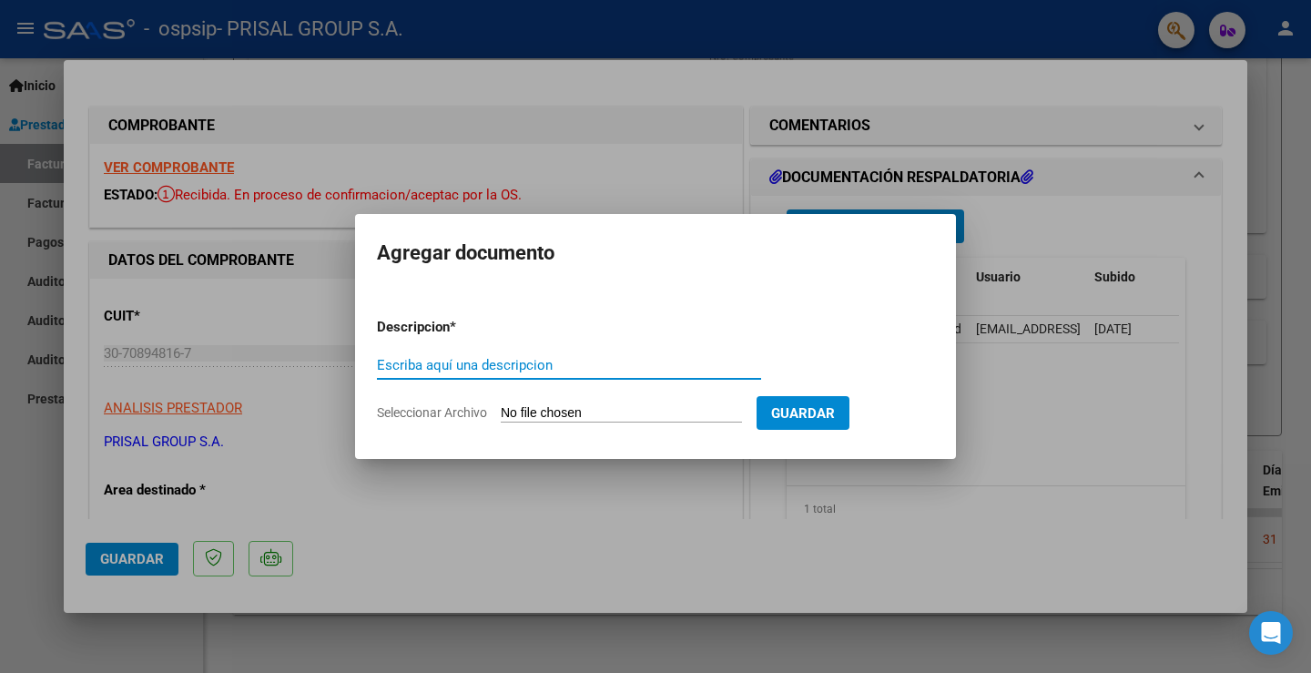
paste input "COMPLEMENTARIA FCEB-"
type input "COMPLEMENTARIA FCEB-37701"
click at [580, 412] on input "Seleccionar Archivo" at bounding box center [621, 413] width 241 height 17
type input "C:\fakepath\COMPLEMENTARIA FCEB-37701.pdf"
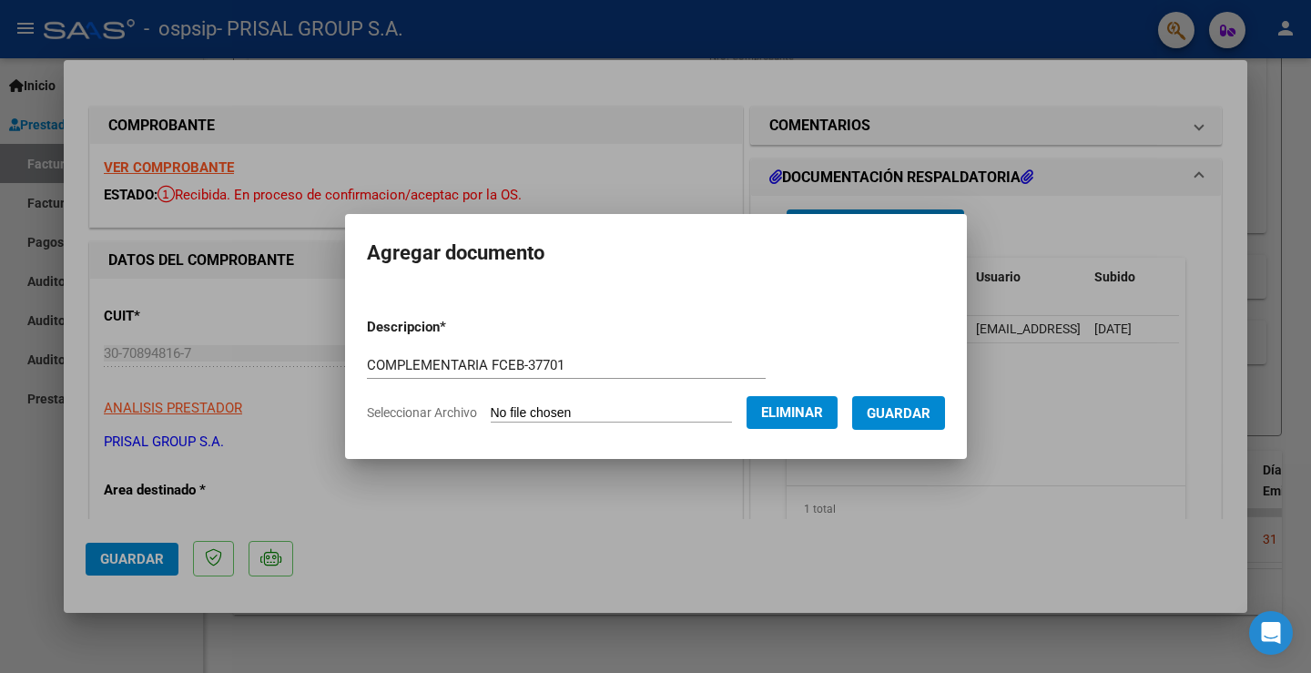
click at [933, 403] on button "Guardar" at bounding box center [898, 413] width 93 height 34
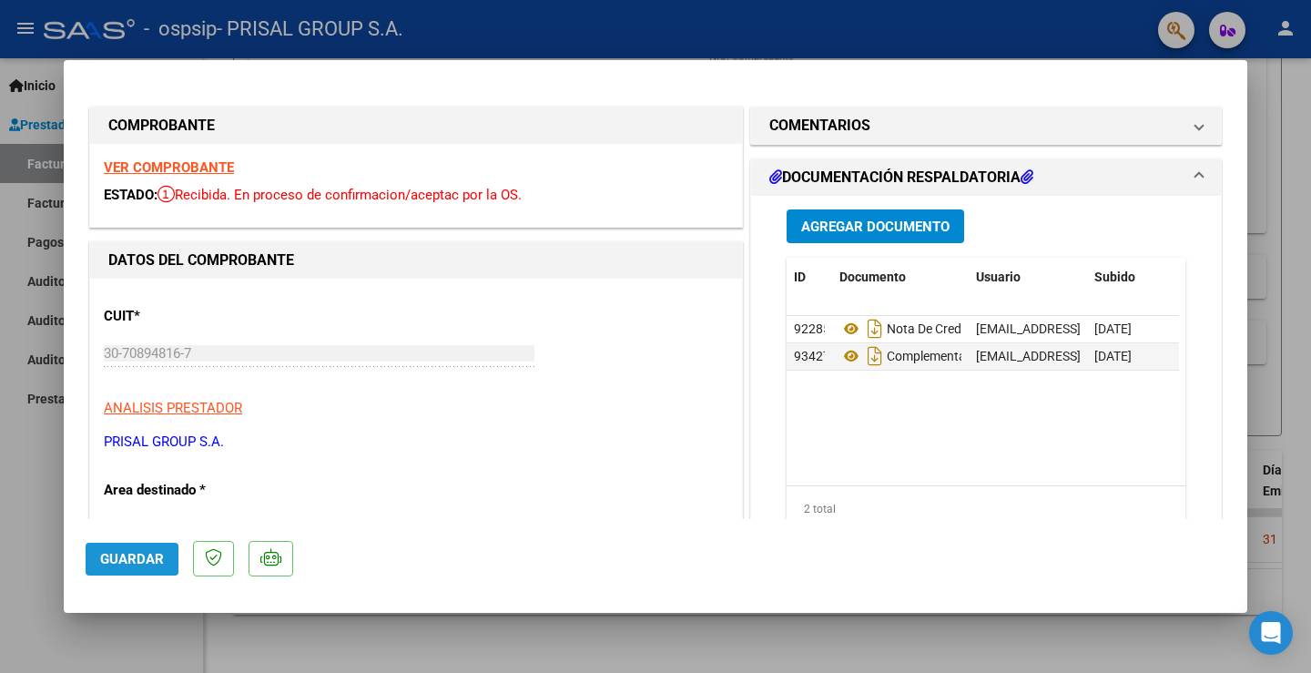
click at [156, 568] on button "Guardar" at bounding box center [132, 559] width 93 height 33
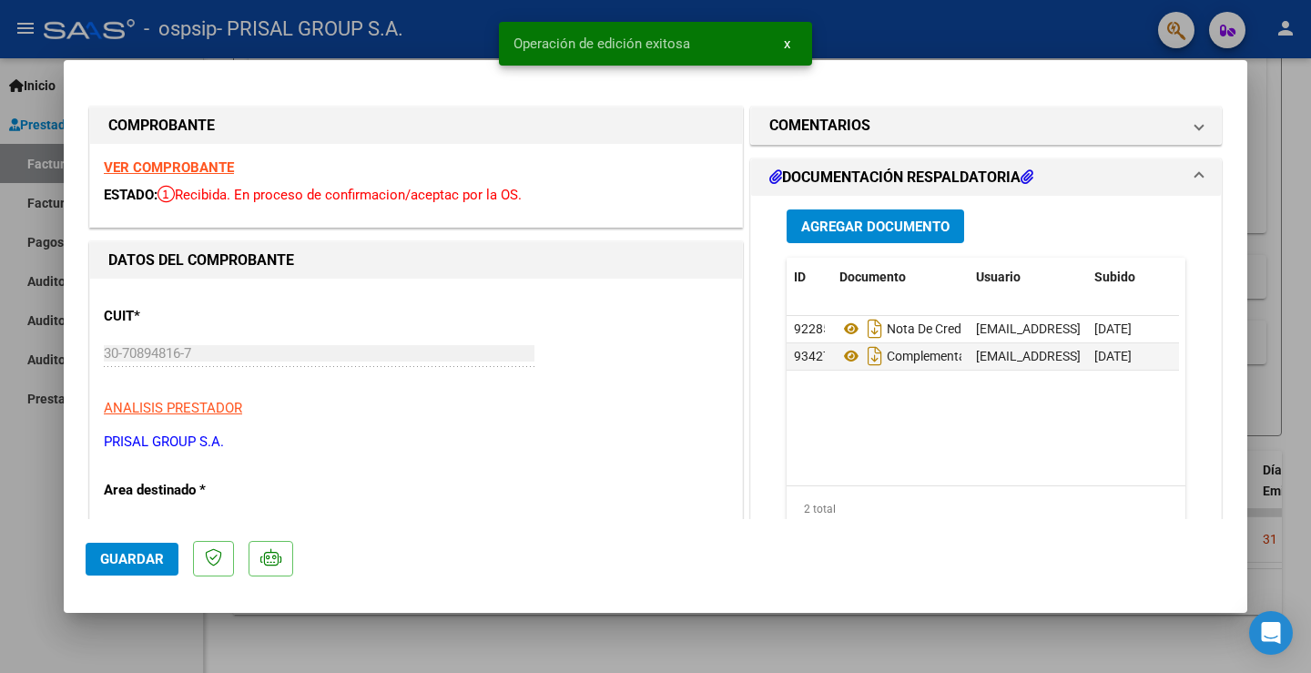
click at [14, 485] on div at bounding box center [655, 336] width 1311 height 673
type input "$ 0,00"
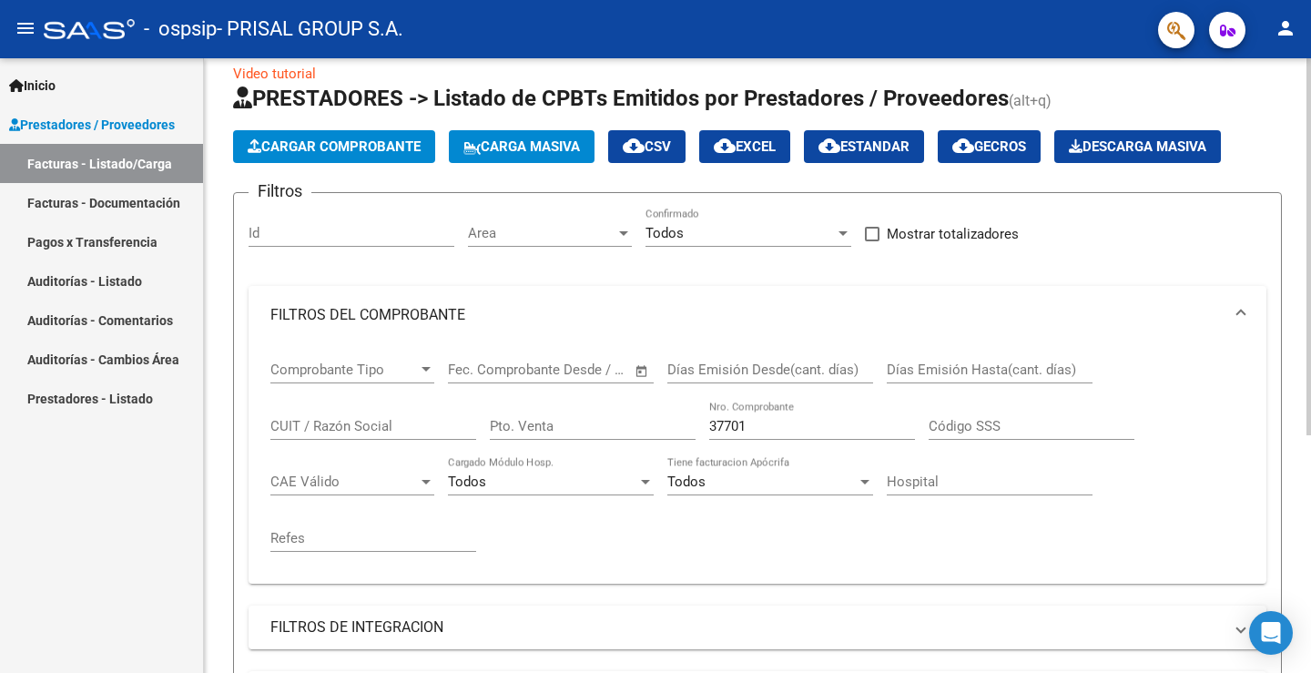
scroll to position [0, 0]
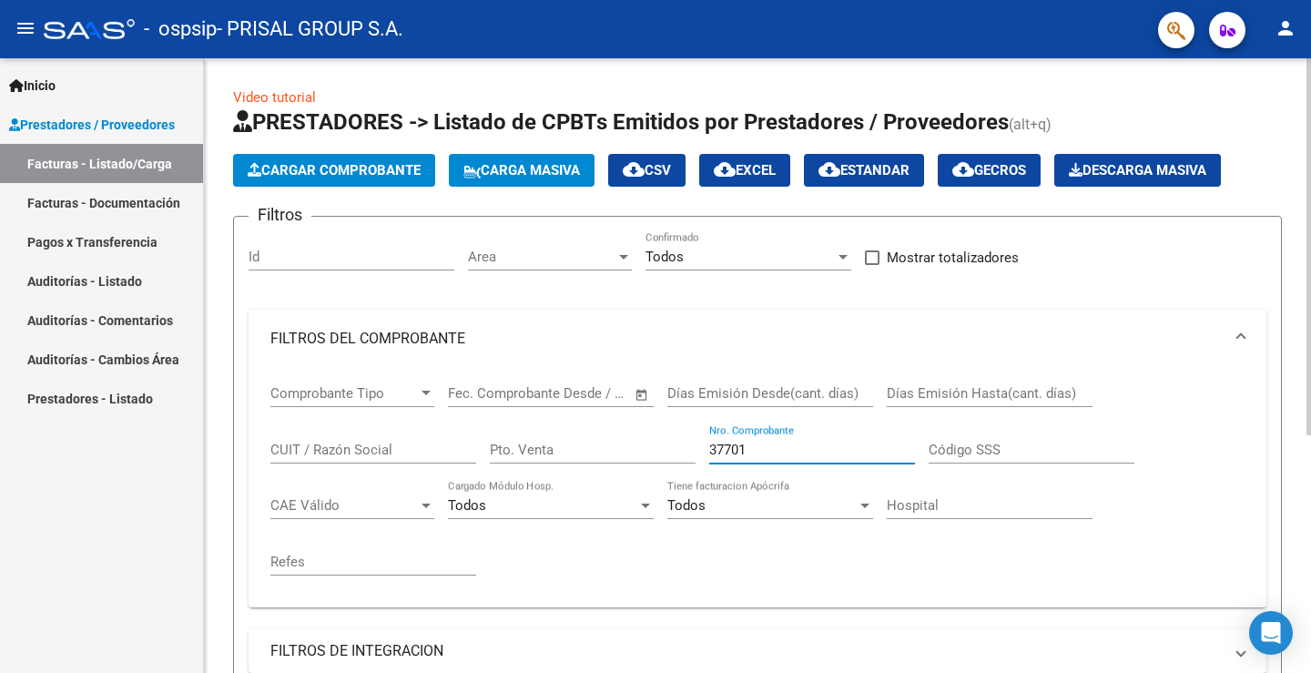
drag, startPoint x: 759, startPoint y: 453, endPoint x: 355, endPoint y: 401, distance: 406.7
click at [394, 437] on div "Comprobante Tipo Comprobante Tipo Fecha inicio – Fecha fin Fec. Comprobante Des…" at bounding box center [757, 480] width 974 height 225
type input "37782"
click at [1265, 78] on div "Video tutorial PRESTADORES -> Listado de CPBTs Emitidos por Prestadores / Prove…" at bounding box center [757, 545] width 1107 height 975
